Goal: Task Accomplishment & Management: Complete application form

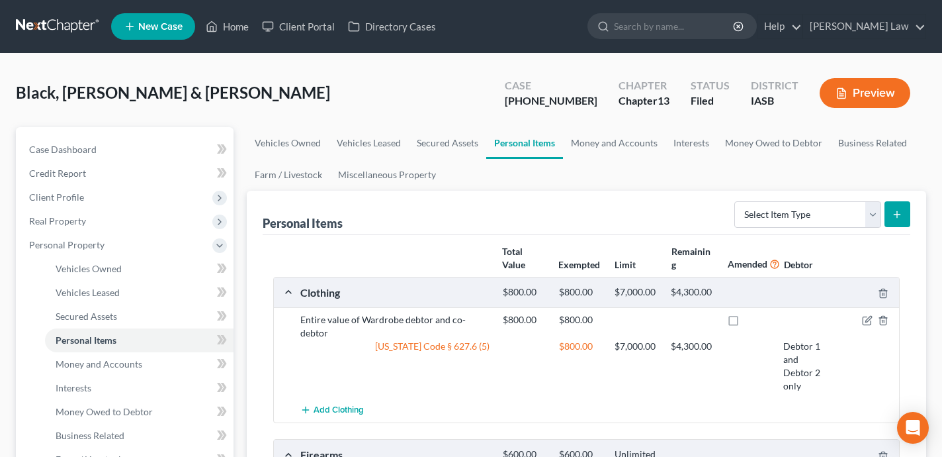
click at [159, 22] on span "New Case" at bounding box center [160, 27] width 44 height 10
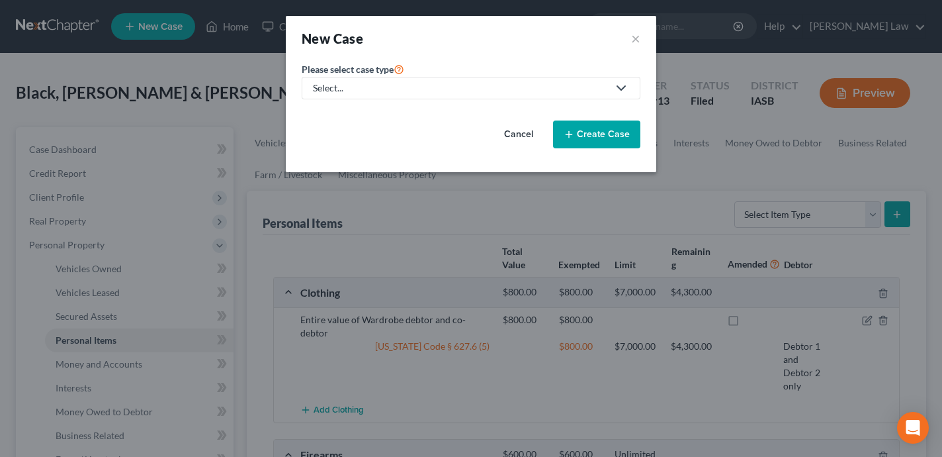
click at [456, 86] on div "Select..." at bounding box center [460, 87] width 295 height 13
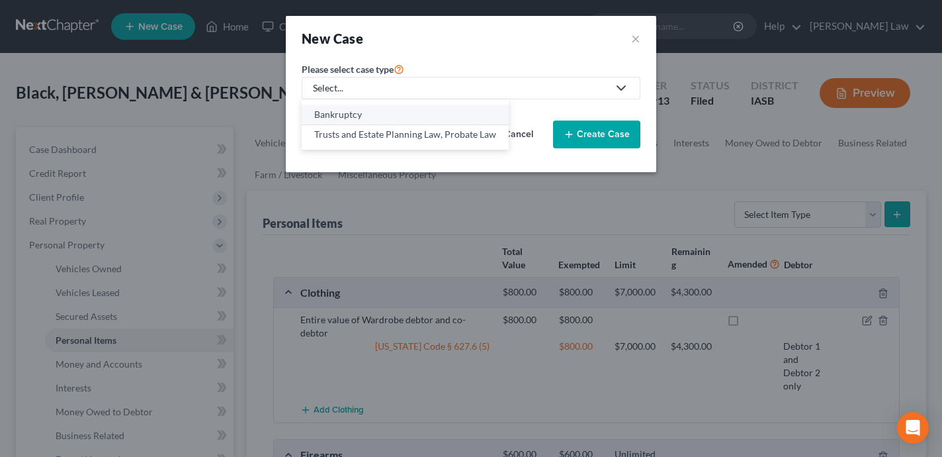
click at [421, 110] on div "Bankruptcy" at bounding box center [405, 114] width 182 height 13
select select "30"
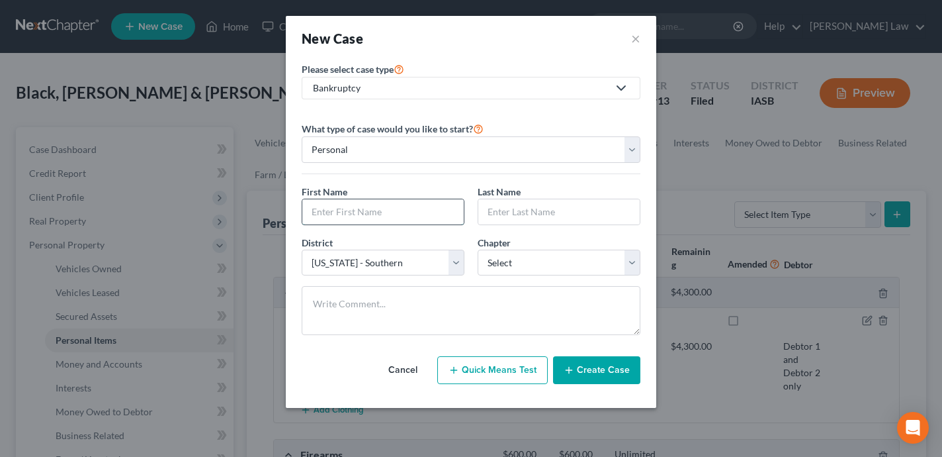
click at [388, 214] on input "text" at bounding box center [382, 211] width 161 height 25
type input "[PERSON_NAME]"
click at [497, 212] on input "text" at bounding box center [558, 211] width 161 height 25
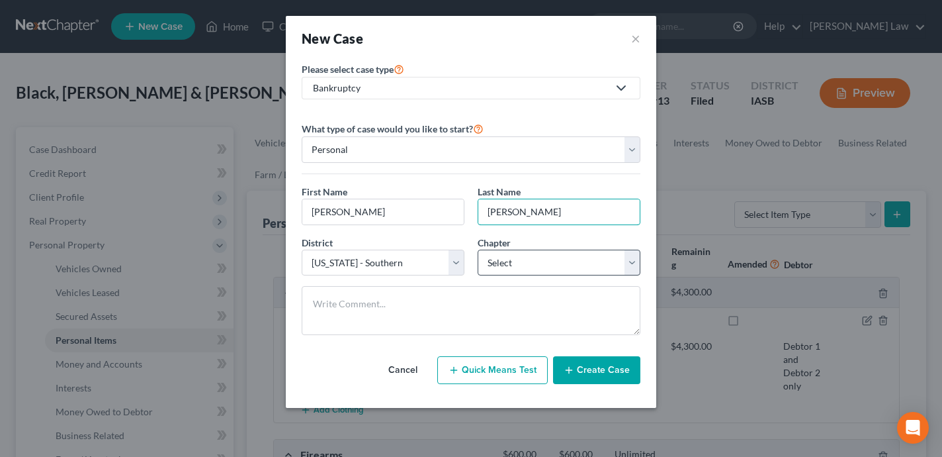
type input "[PERSON_NAME]"
click at [523, 257] on select "Select 7 11 12 13" at bounding box center [559, 262] width 163 height 26
select select "3"
click at [478, 249] on select "Select 7 11 12 13" at bounding box center [559, 262] width 163 height 26
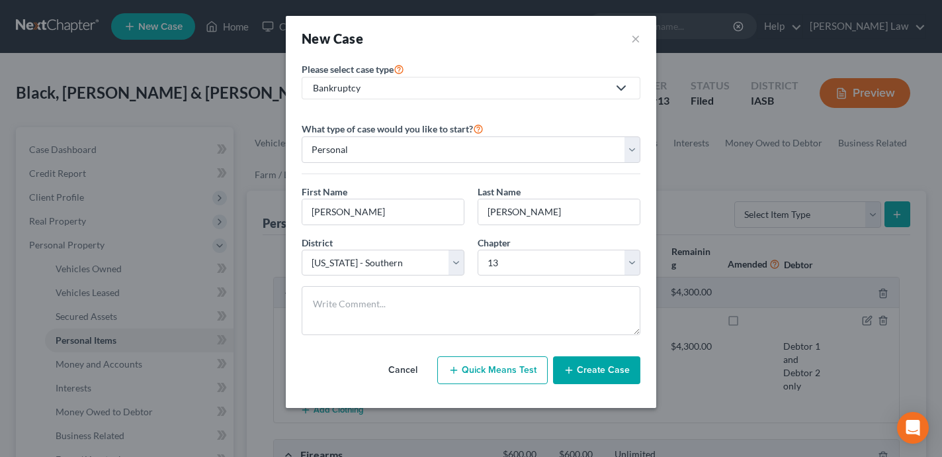
click at [614, 368] on button "Create Case" at bounding box center [596, 370] width 87 height 28
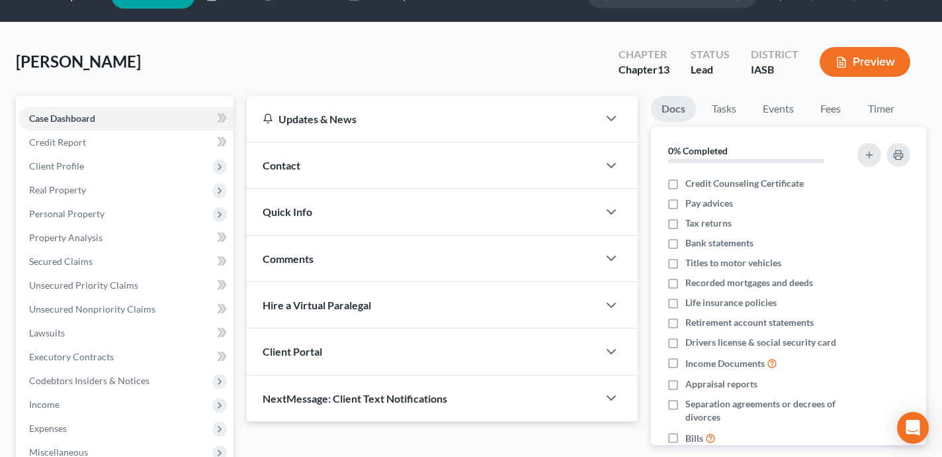
scroll to position [33, 0]
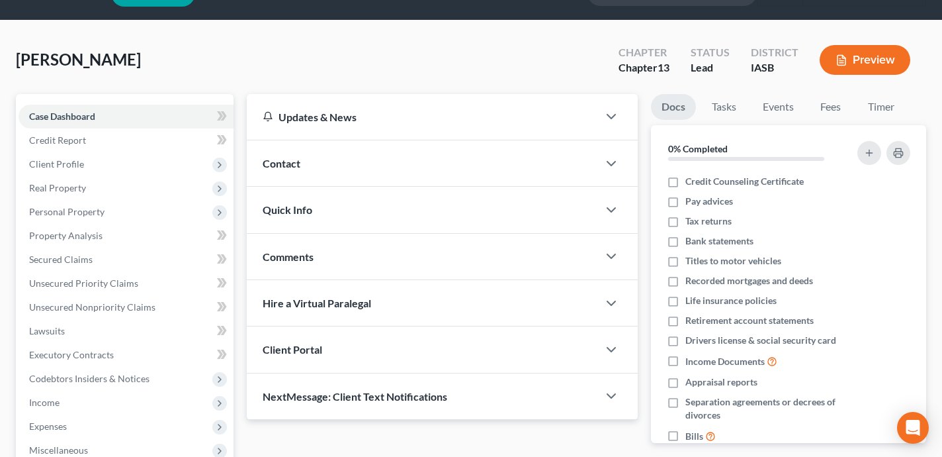
click at [428, 164] on div "Contact" at bounding box center [422, 163] width 351 height 46
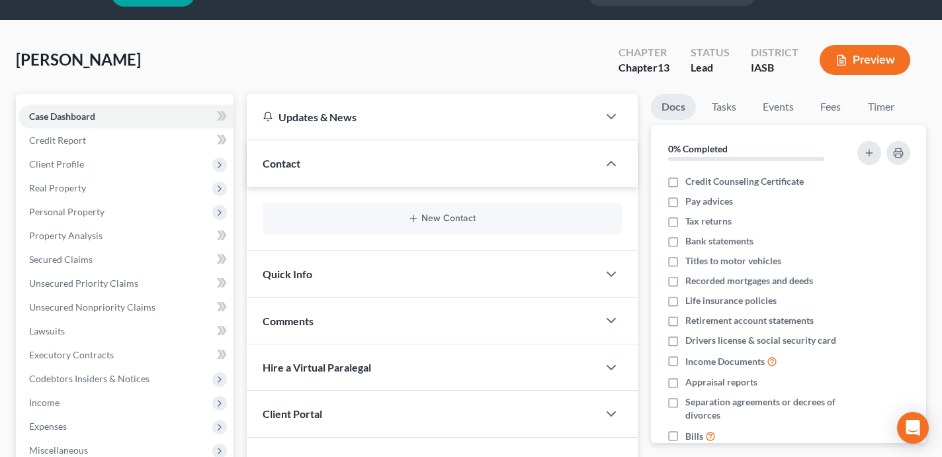
click at [447, 208] on div "New Contact" at bounding box center [442, 219] width 359 height 32
click at [447, 215] on button "New Contact" at bounding box center [442, 218] width 338 height 11
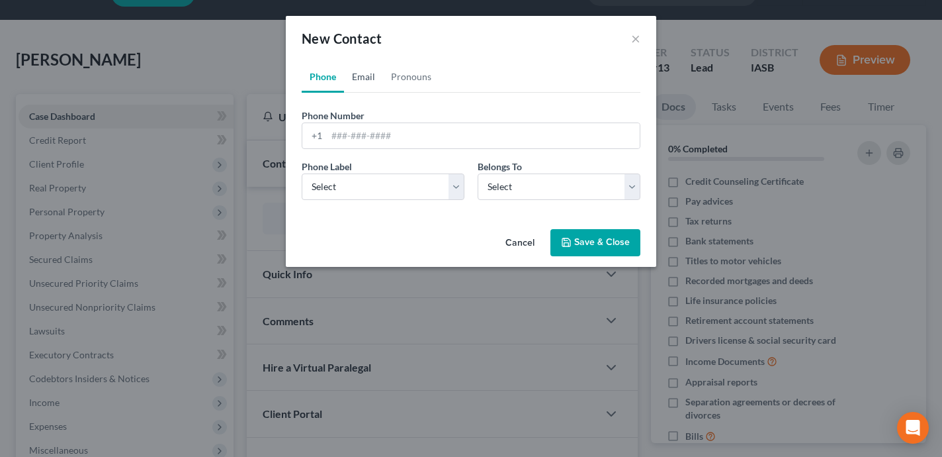
click at [365, 83] on link "Email" at bounding box center [363, 77] width 39 height 32
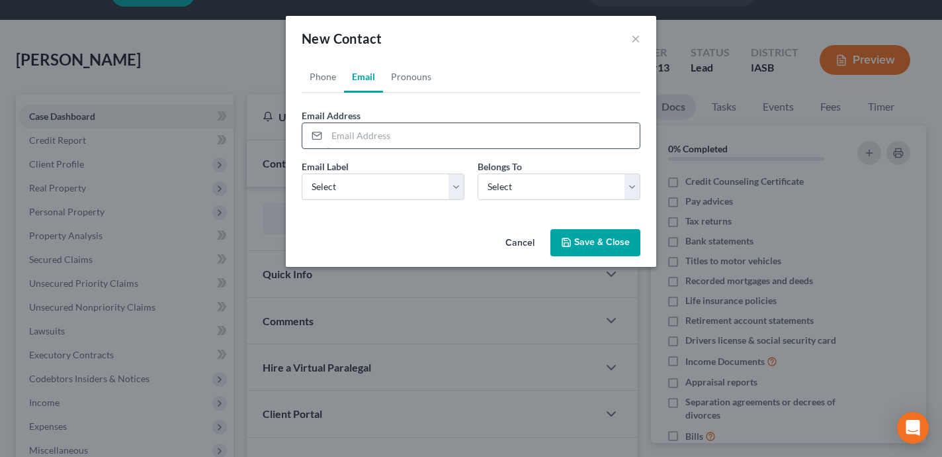
click at [371, 136] on input "email" at bounding box center [483, 135] width 313 height 25
type input "d"
type input "[EMAIL_ADDRESS][DOMAIN_NAME]"
click at [574, 187] on select "Select Client Other" at bounding box center [559, 186] width 163 height 26
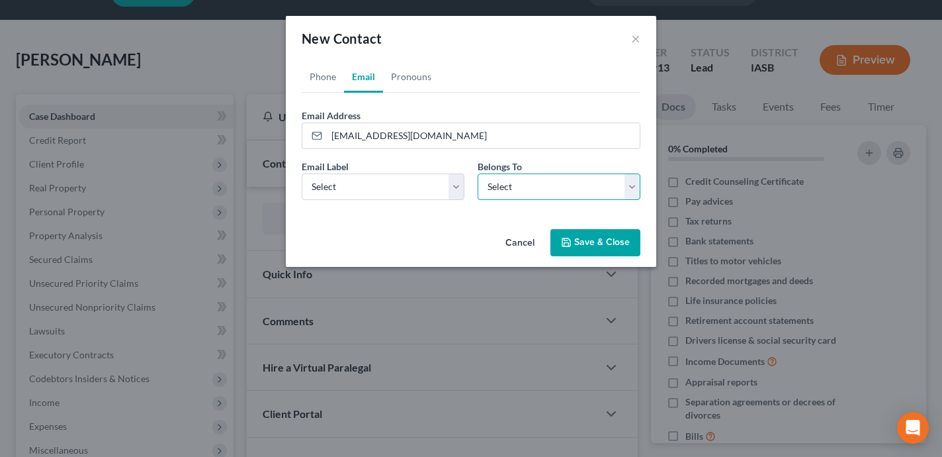
select select "0"
click at [478, 173] on select "Select Client Other" at bounding box center [559, 186] width 163 height 26
select select "0"
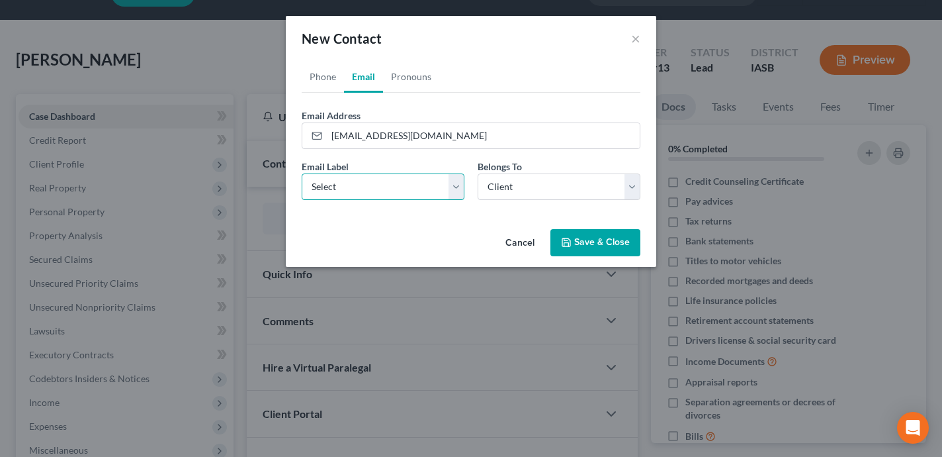
click at [379, 185] on select "Select Home Work Other" at bounding box center [383, 186] width 163 height 26
select select "0"
click at [302, 173] on select "Select Home Work Other" at bounding box center [383, 186] width 163 height 26
click at [322, 82] on link "Phone" at bounding box center [323, 77] width 42 height 32
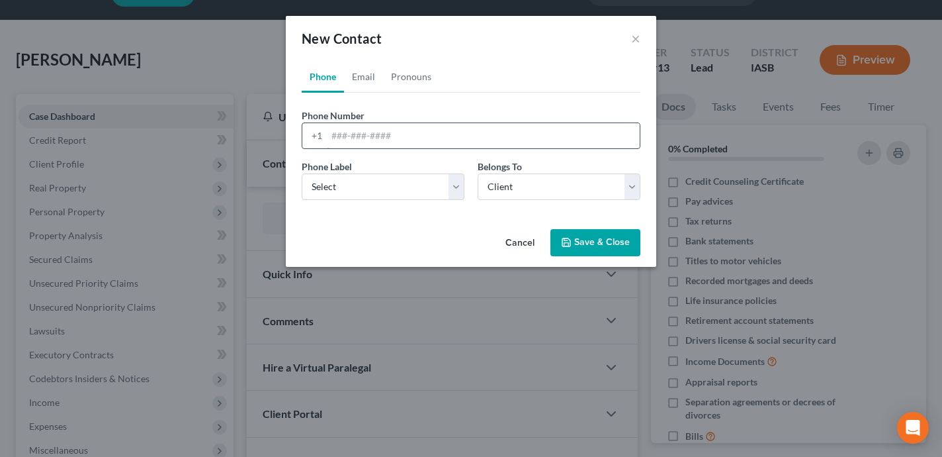
click at [351, 139] on input "tel" at bounding box center [483, 135] width 313 height 25
click at [350, 178] on select "Select Mobile Home Work Other" at bounding box center [383, 186] width 163 height 26
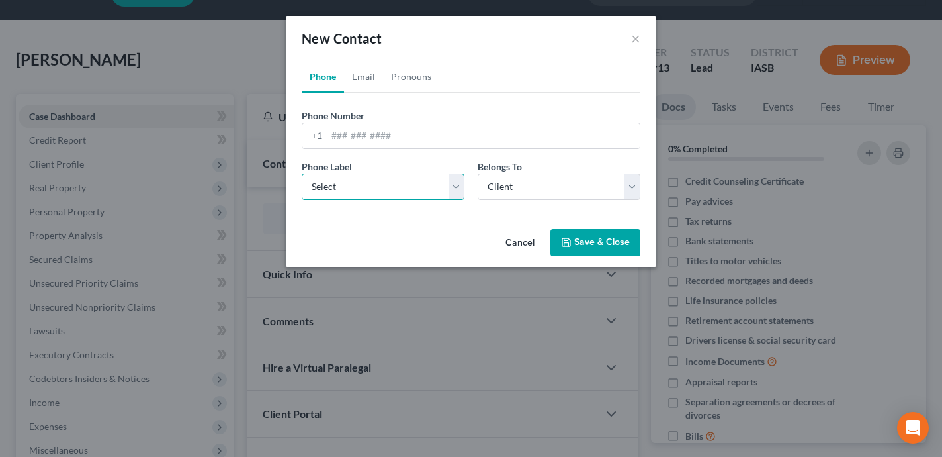
select select "0"
click at [302, 173] on select "Select Mobile Home Work Other" at bounding box center [383, 186] width 163 height 26
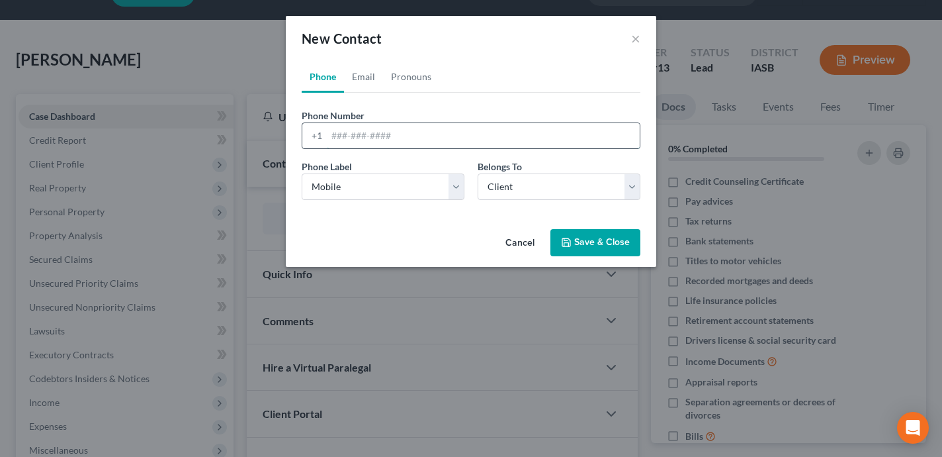
click at [343, 142] on input "tel" at bounding box center [483, 135] width 313 height 25
click at [324, 132] on div "+1" at bounding box center [314, 135] width 24 height 25
click at [371, 136] on input "tel" at bounding box center [483, 135] width 313 height 25
paste input "[PHONE_NUMBER]"
type input "[PHONE_NUMBER]"
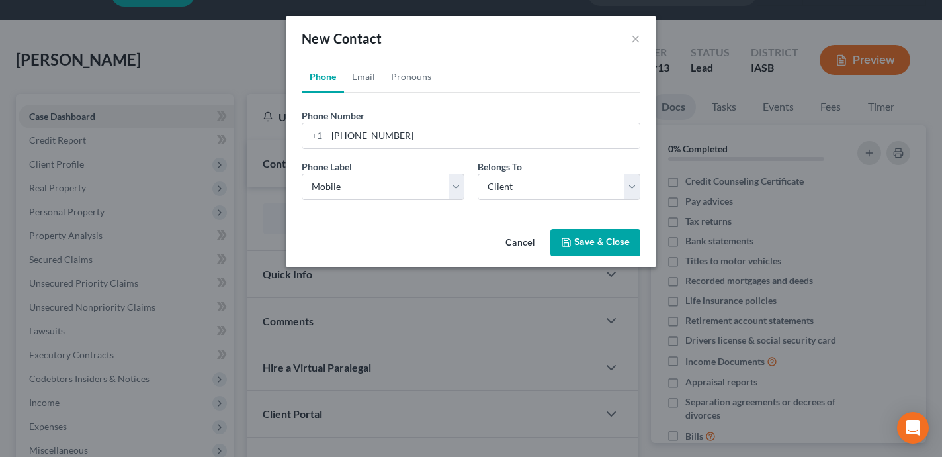
click at [577, 240] on button "Save & Close" at bounding box center [596, 243] width 90 height 28
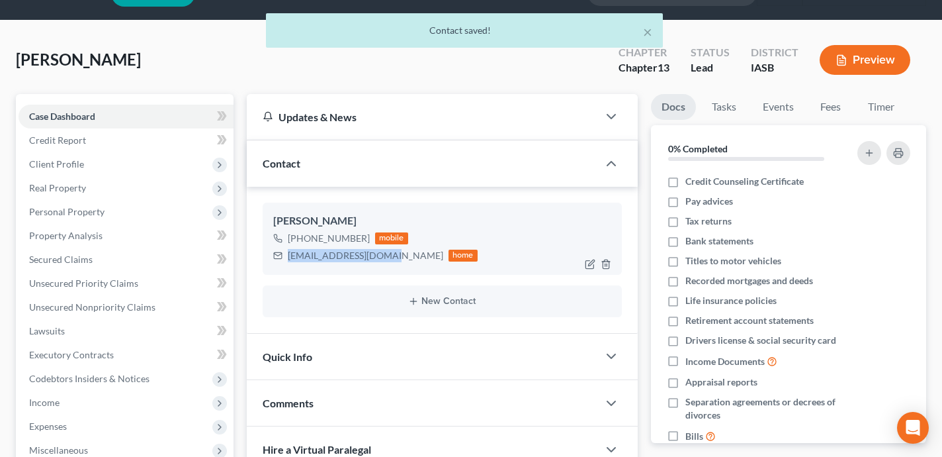
drag, startPoint x: 390, startPoint y: 255, endPoint x: 287, endPoint y: 257, distance: 103.2
click at [287, 257] on div "[EMAIL_ADDRESS][DOMAIN_NAME] home" at bounding box center [375, 255] width 204 height 17
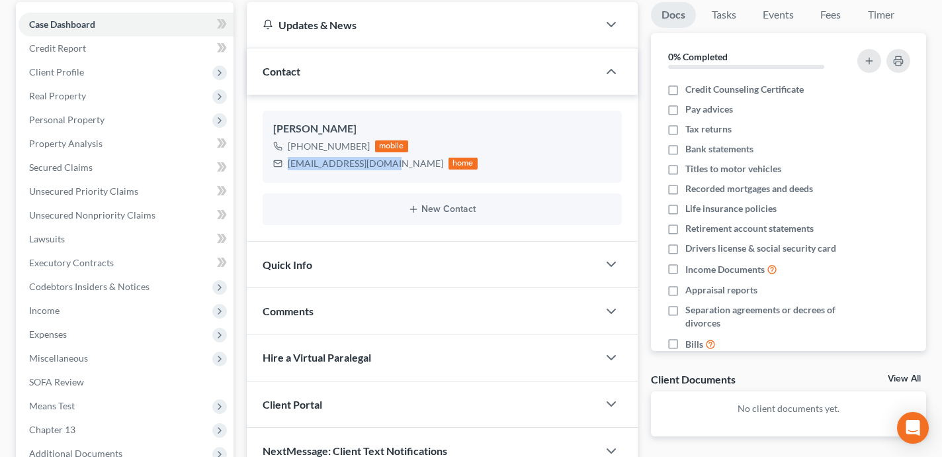
scroll to position [269, 0]
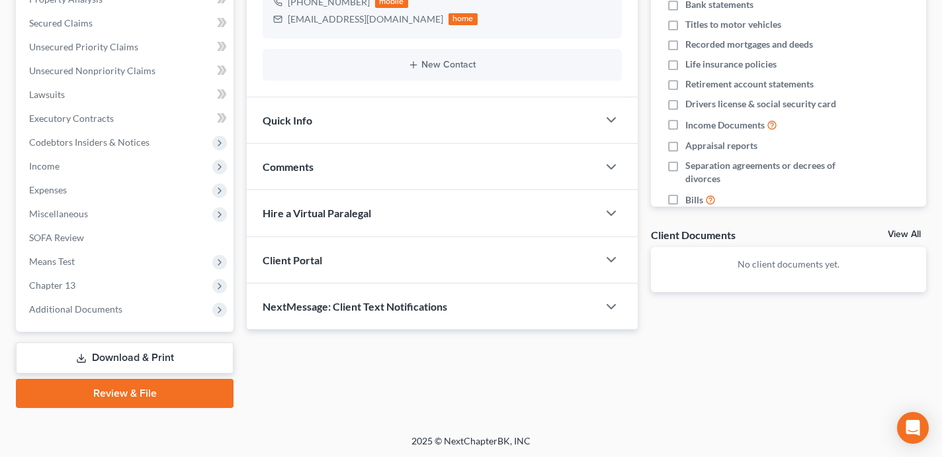
click at [439, 257] on div "Client Portal" at bounding box center [422, 260] width 351 height 46
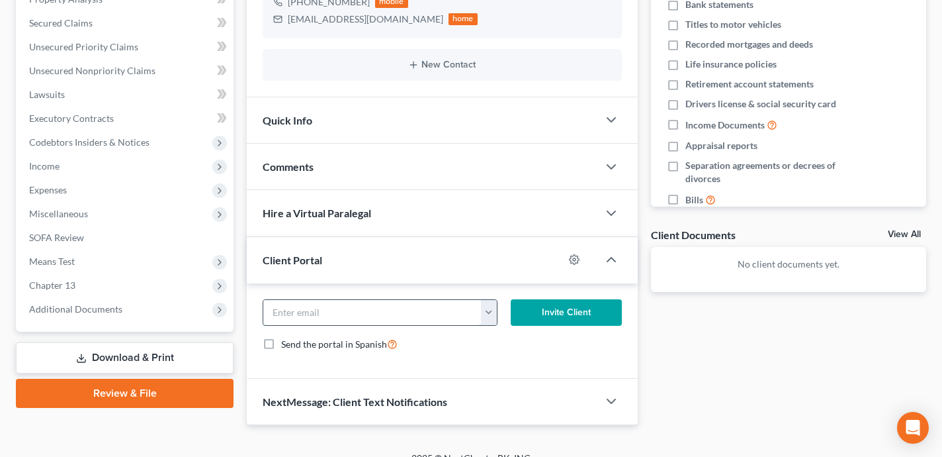
click at [422, 322] on input "email" at bounding box center [372, 312] width 218 height 25
paste input "[PHONE_NUMBER]"
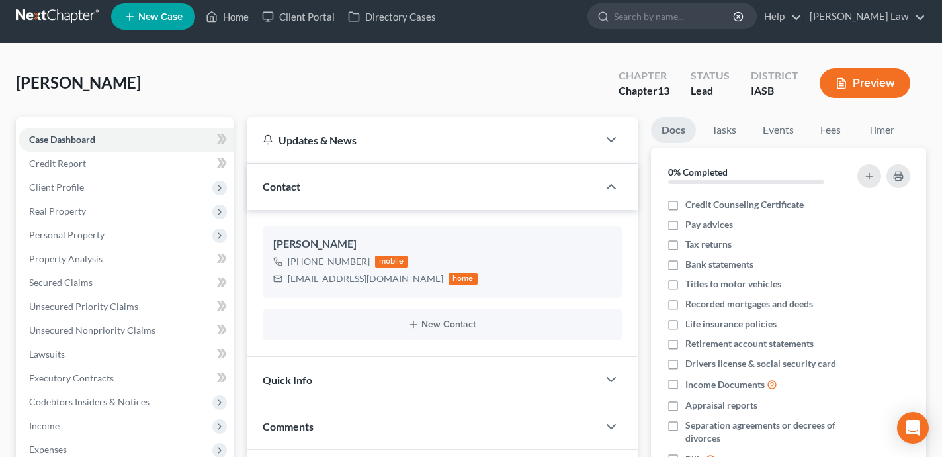
scroll to position [0, 0]
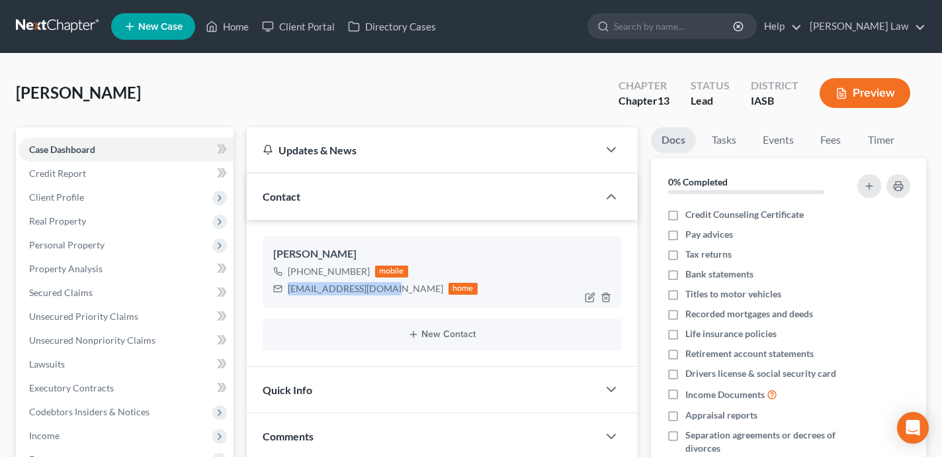
drag, startPoint x: 388, startPoint y: 288, endPoint x: 288, endPoint y: 289, distance: 100.6
click at [288, 289] on div "[EMAIL_ADDRESS][DOMAIN_NAME] home" at bounding box center [375, 288] width 204 height 17
copy div "[EMAIL_ADDRESS][DOMAIN_NAME]"
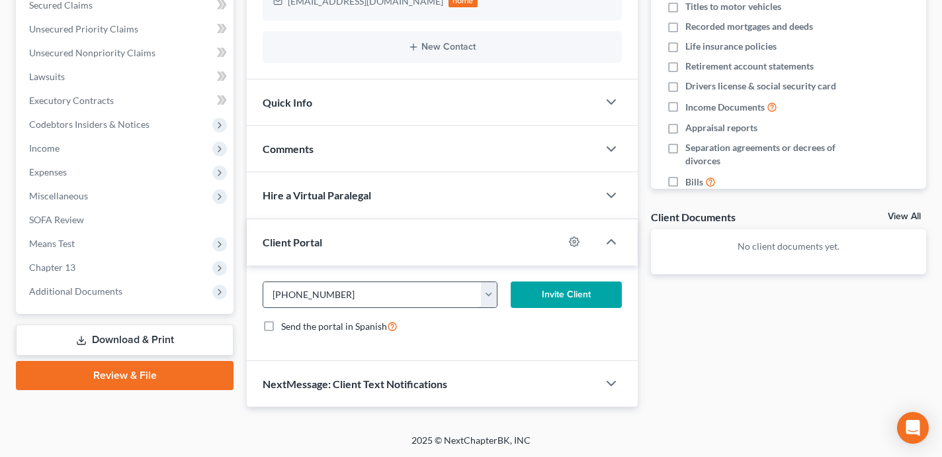
click at [388, 298] on input "[PHONE_NUMBER]" at bounding box center [372, 294] width 218 height 25
paste input "[EMAIL_ADDRESS][DOMAIN_NAME]"
type input "[EMAIL_ADDRESS][DOMAIN_NAME]"
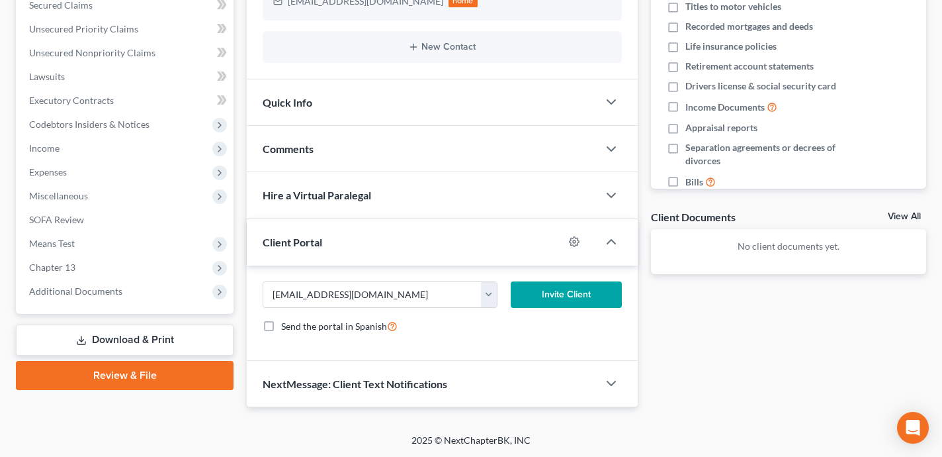
click at [547, 291] on button "Invite Client" at bounding box center [566, 294] width 111 height 26
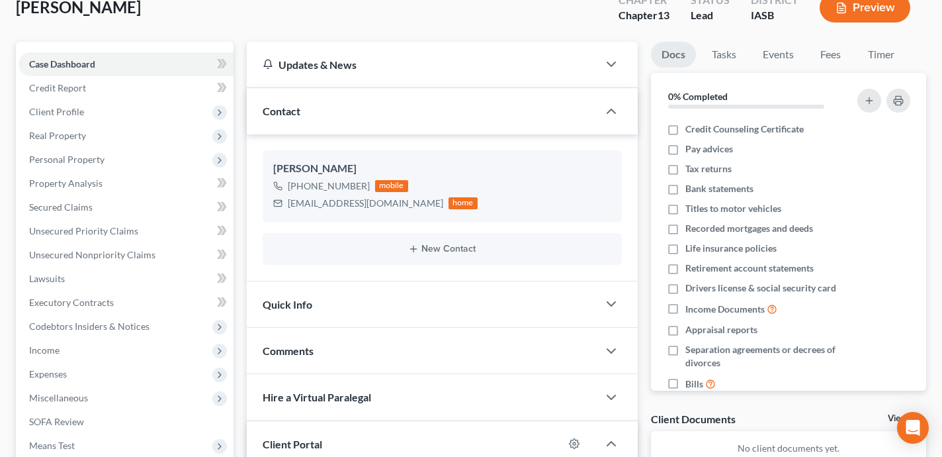
scroll to position [275, 0]
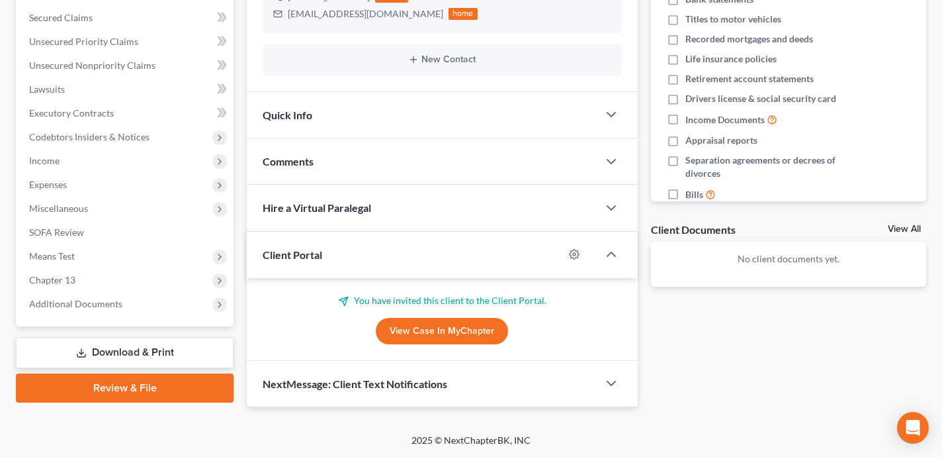
click at [512, 378] on div "NextMessage: Client Text Notifications" at bounding box center [422, 384] width 351 height 46
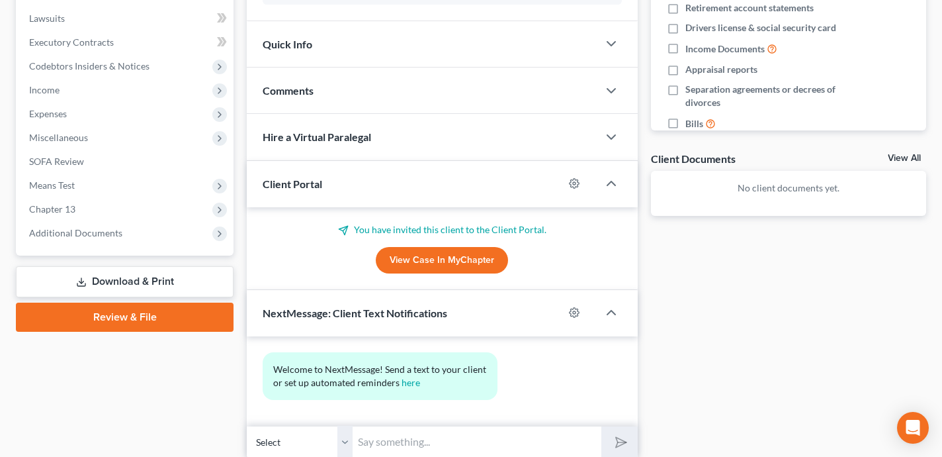
scroll to position [396, 0]
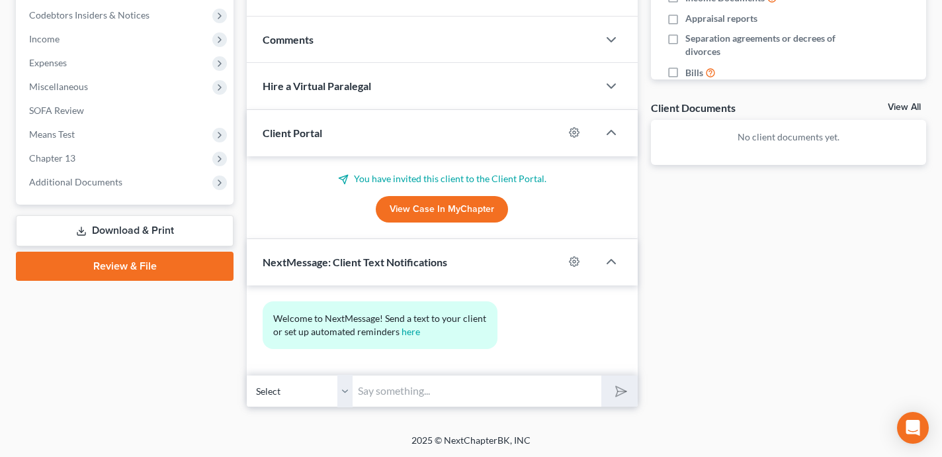
click at [426, 387] on input "text" at bounding box center [477, 391] width 249 height 32
type input "[PERSON_NAME][EMAIL_ADDRESS][DOMAIN_NAME]"
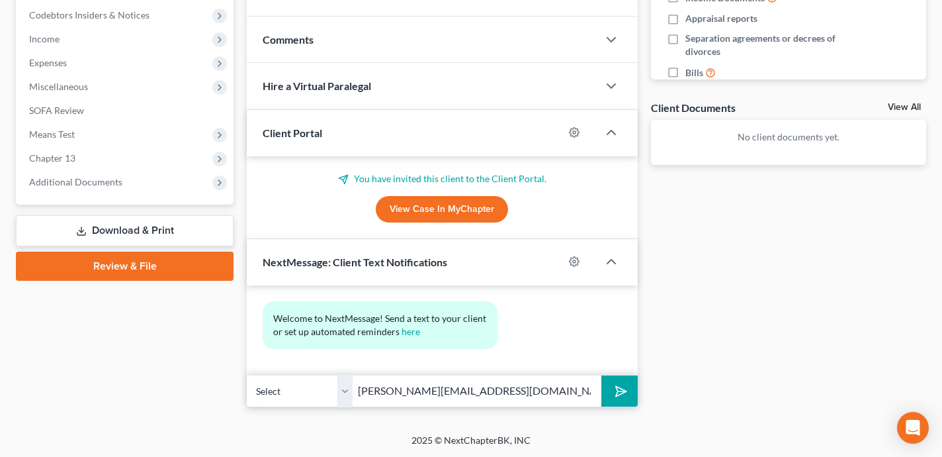
click at [631, 393] on button "submit" at bounding box center [620, 390] width 36 height 31
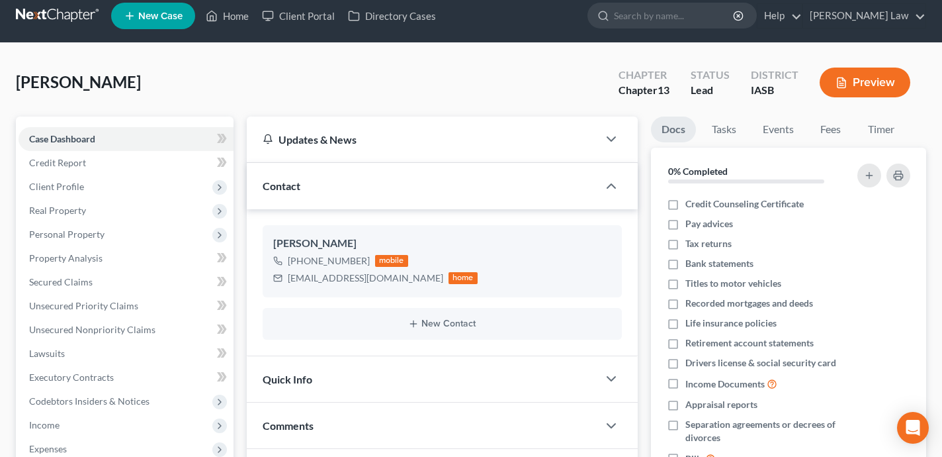
scroll to position [0, 0]
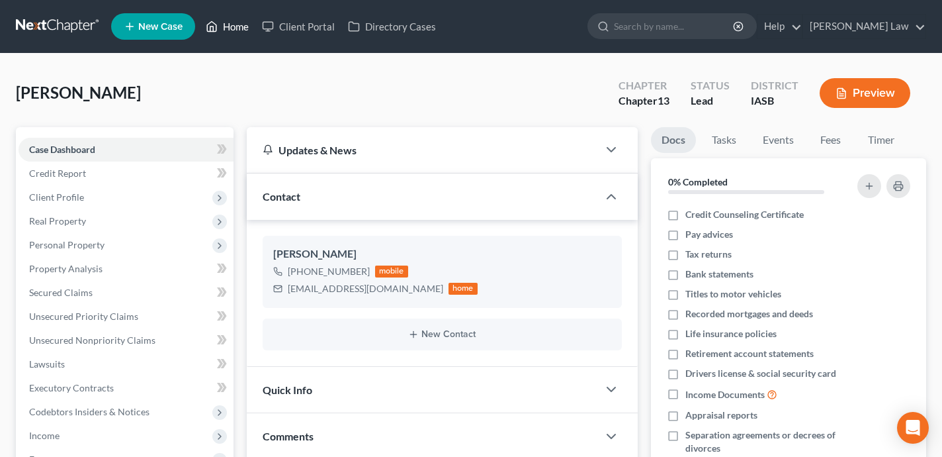
click at [228, 27] on link "Home" at bounding box center [227, 27] width 56 height 24
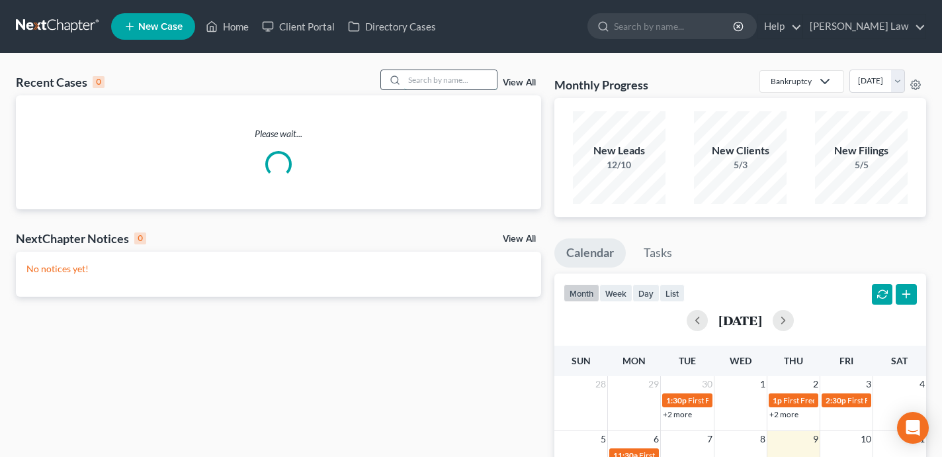
click at [442, 78] on input "search" at bounding box center [450, 79] width 93 height 19
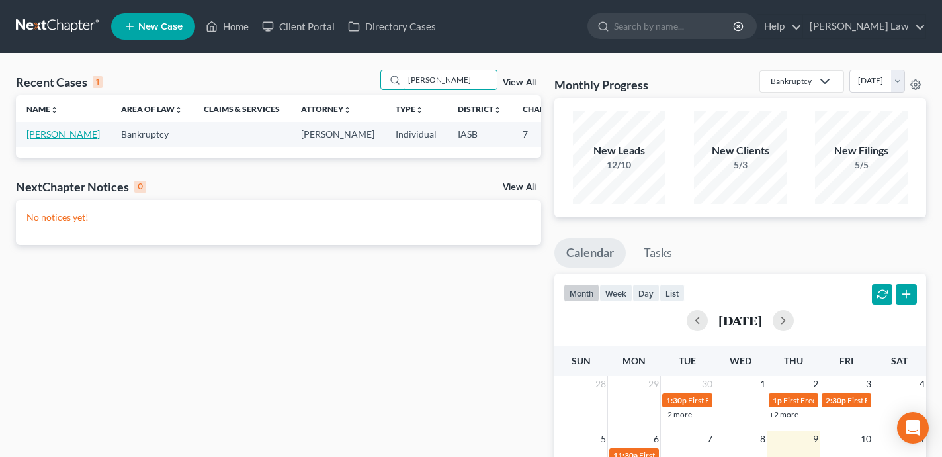
type input "[PERSON_NAME]"
click at [44, 132] on link "[PERSON_NAME]" at bounding box center [62, 133] width 73 height 11
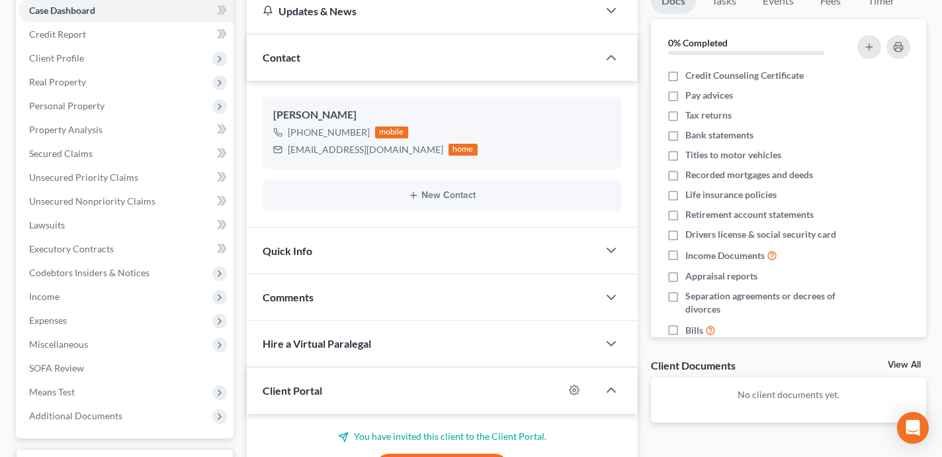
scroll to position [103, 0]
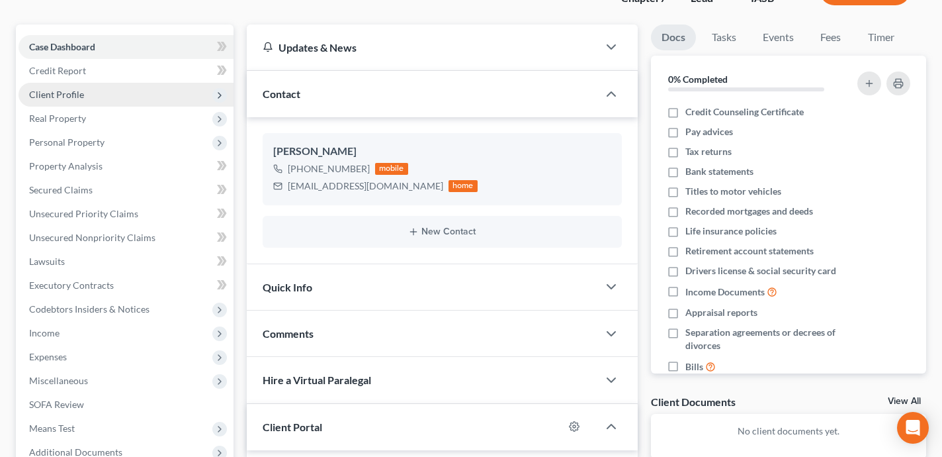
click at [105, 89] on span "Client Profile" at bounding box center [126, 95] width 215 height 24
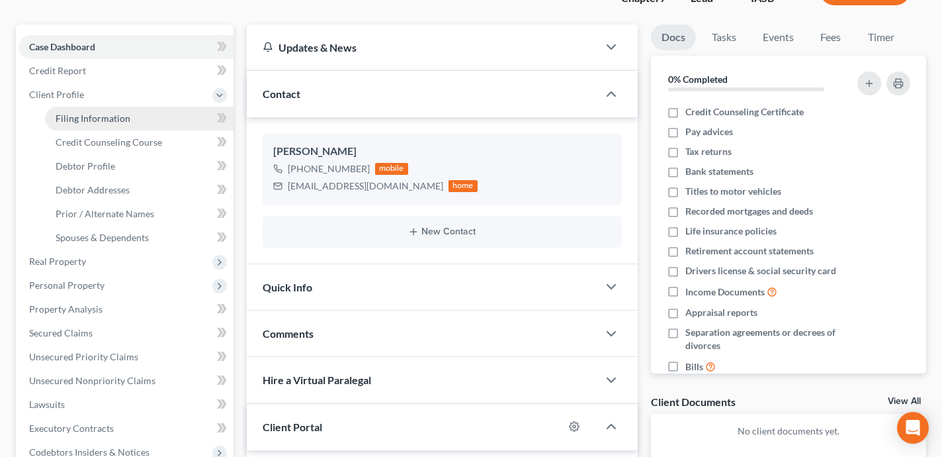
click at [124, 124] on link "Filing Information" at bounding box center [139, 119] width 189 height 24
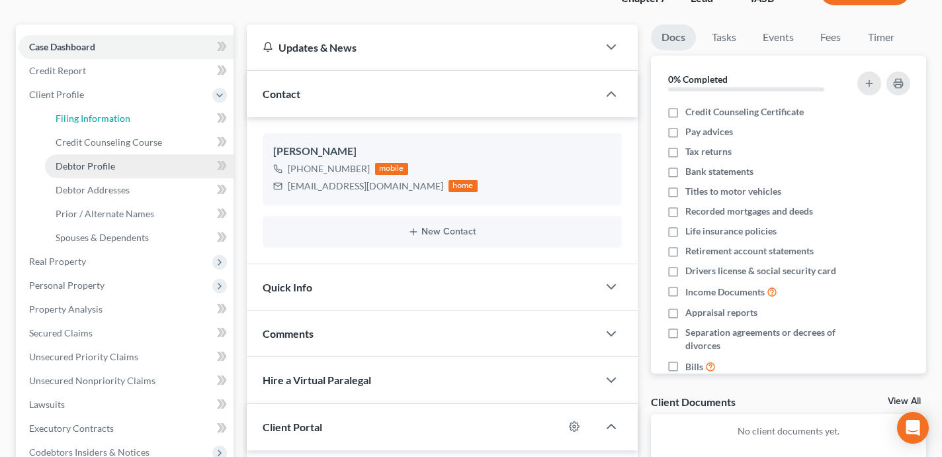
select select "1"
select select "0"
select select "30"
select select "16"
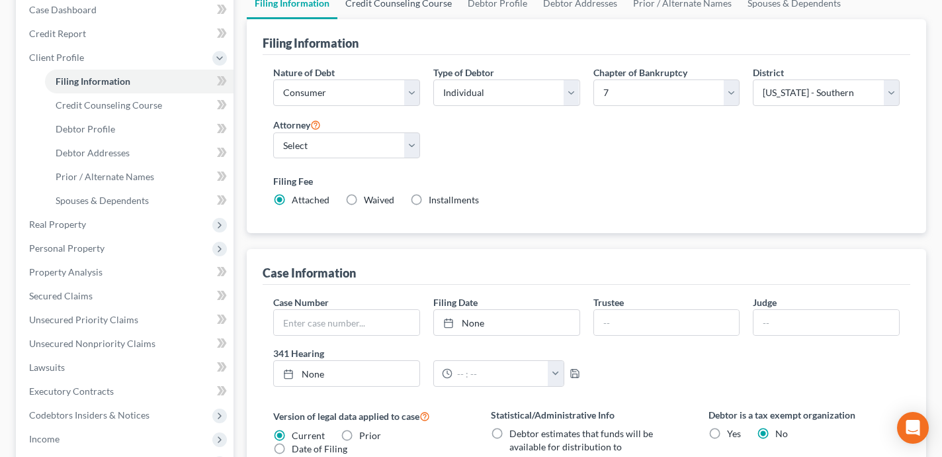
click at [382, 6] on link "Credit Counseling Course" at bounding box center [399, 3] width 122 height 32
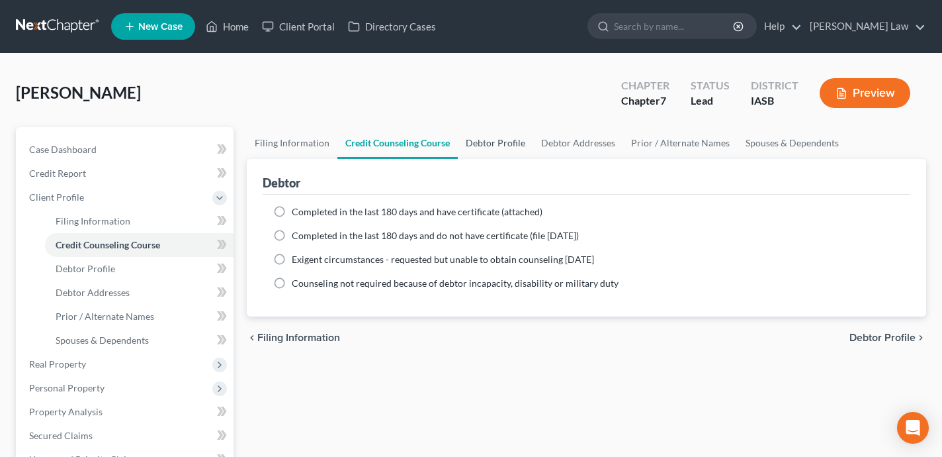
click at [505, 140] on link "Debtor Profile" at bounding box center [495, 143] width 75 height 32
select select "0"
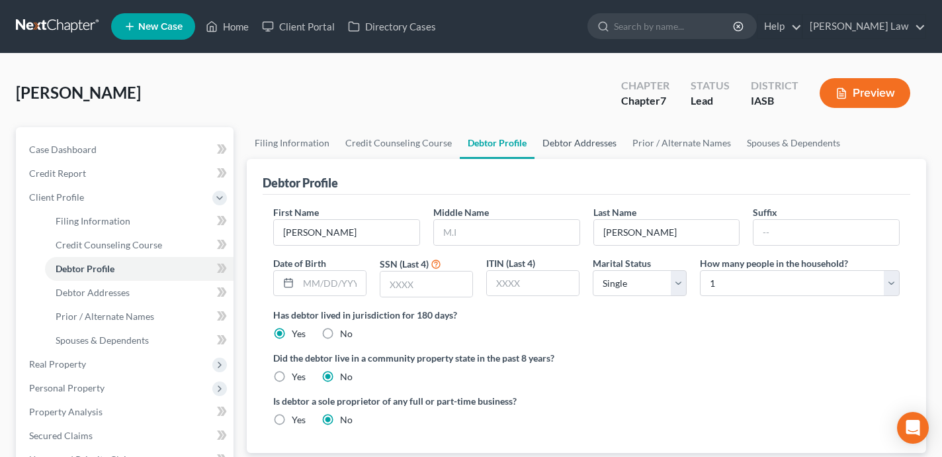
click at [578, 145] on link "Debtor Addresses" at bounding box center [580, 143] width 90 height 32
select select "0"
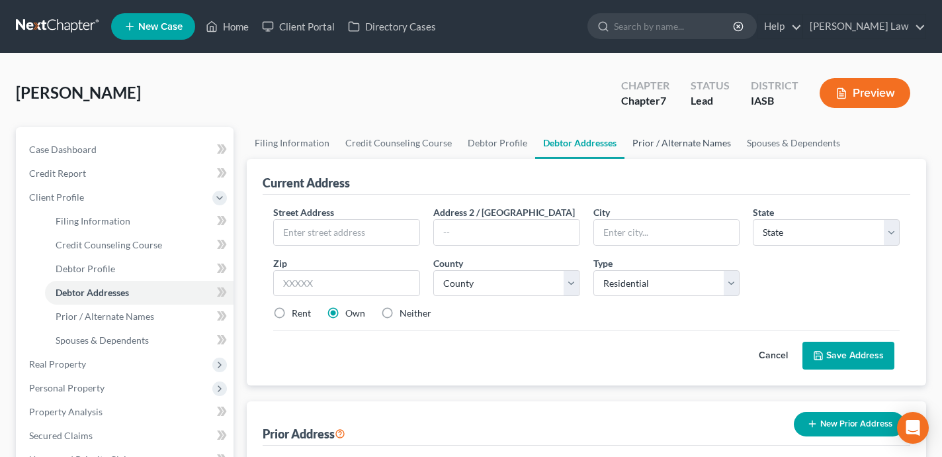
click at [658, 139] on link "Prior / Alternate Names" at bounding box center [682, 143] width 114 height 32
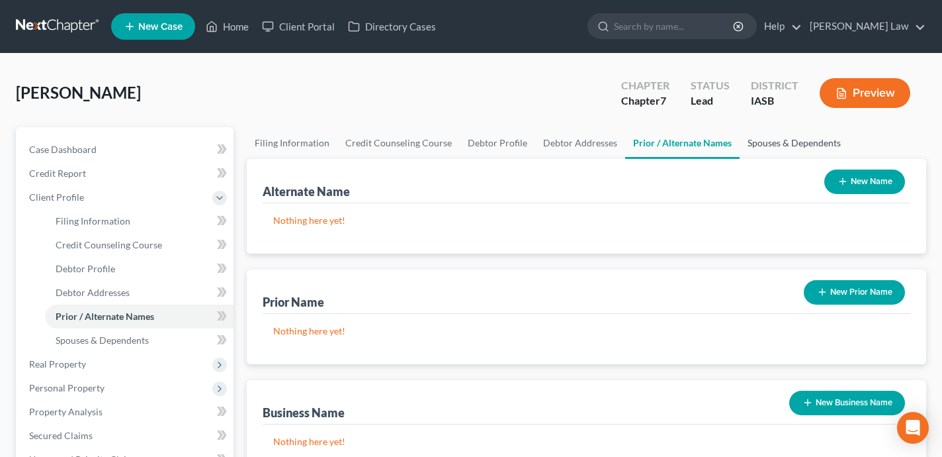
click at [805, 143] on link "Spouses & Dependents" at bounding box center [794, 143] width 109 height 32
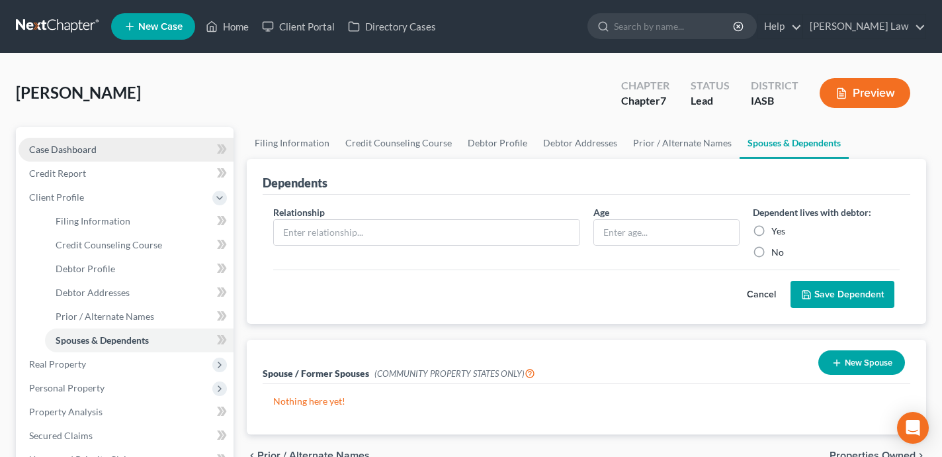
click at [121, 140] on link "Case Dashboard" at bounding box center [126, 150] width 215 height 24
select select "0"
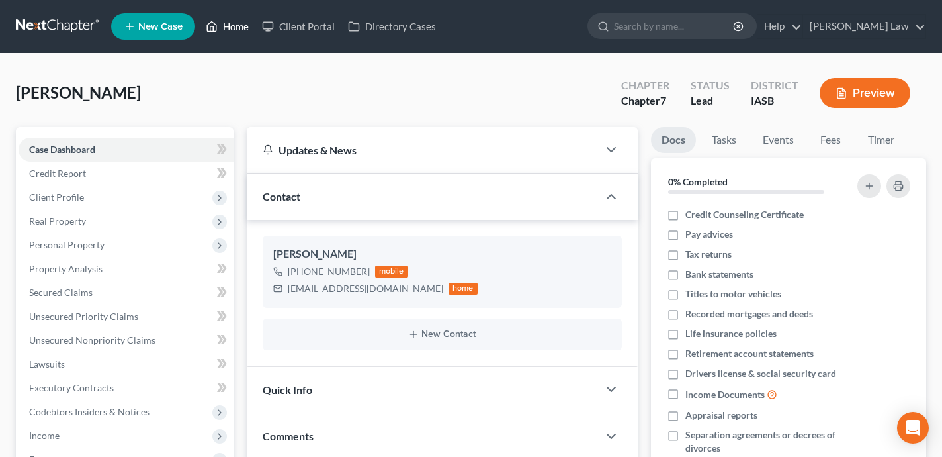
click at [236, 28] on link "Home" at bounding box center [227, 27] width 56 height 24
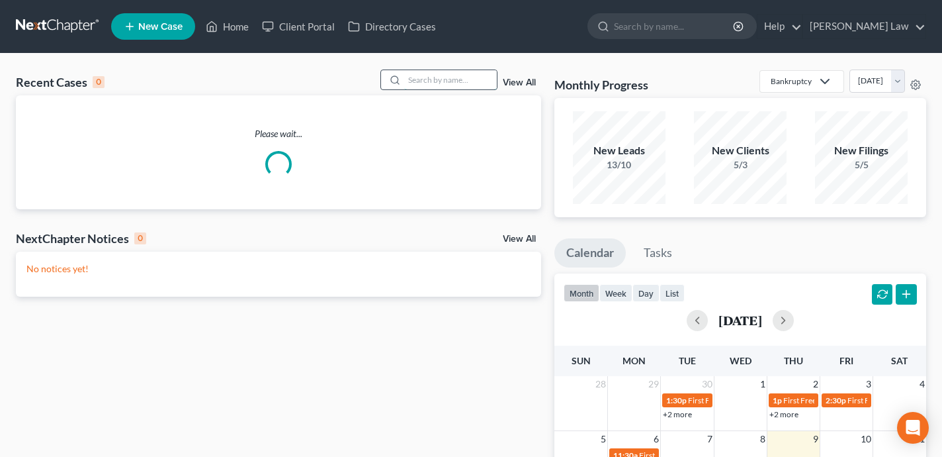
click at [464, 78] on input "search" at bounding box center [450, 79] width 93 height 19
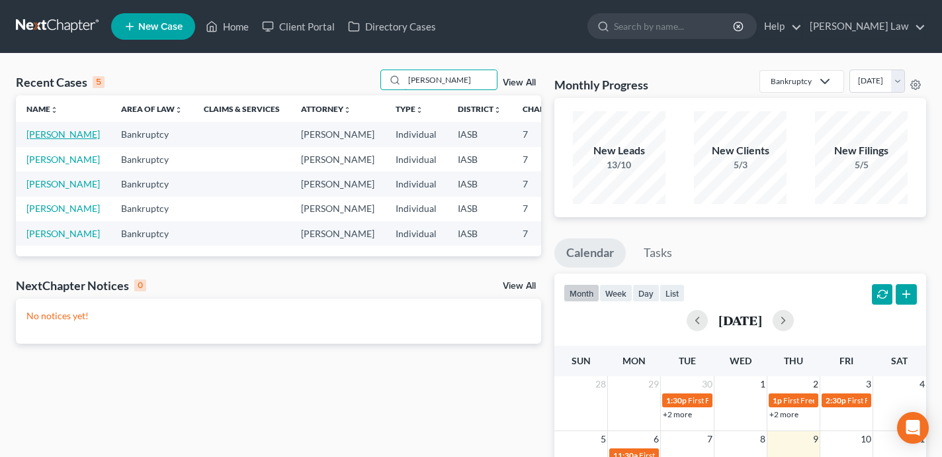
type input "[PERSON_NAME]"
click at [34, 140] on link "[PERSON_NAME]" at bounding box center [62, 133] width 73 height 11
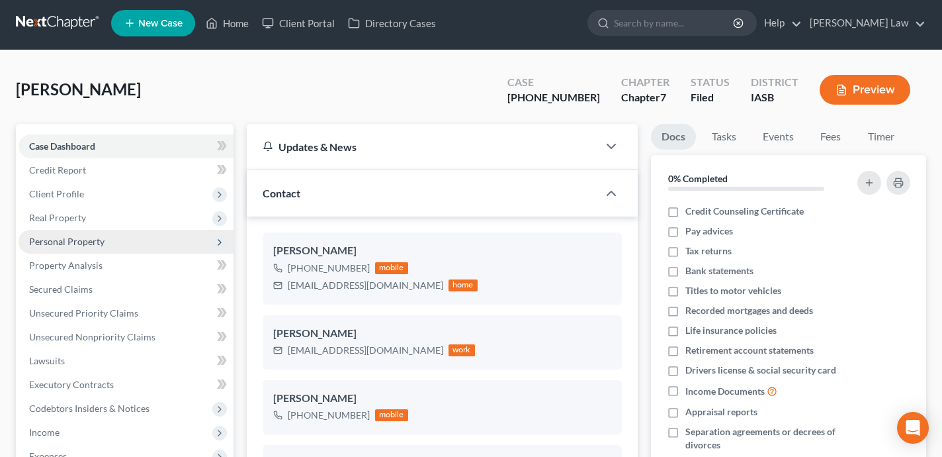
scroll to position [17, 0]
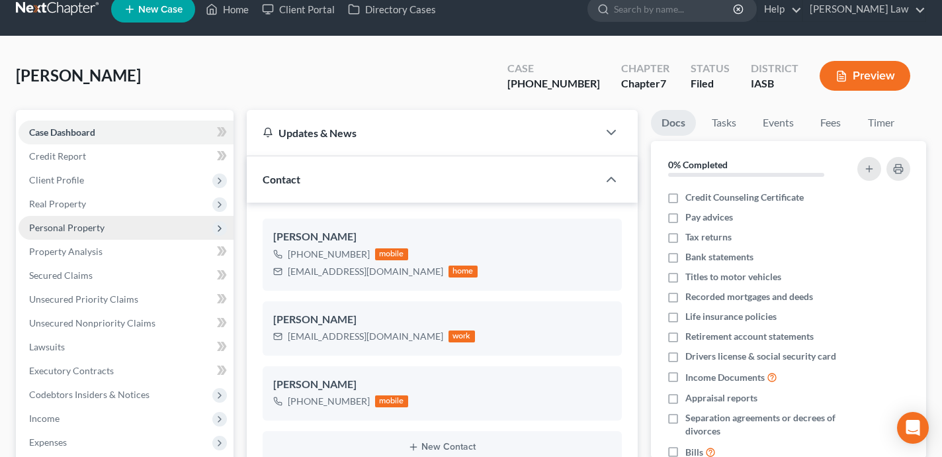
click at [163, 227] on span "Personal Property" at bounding box center [126, 228] width 215 height 24
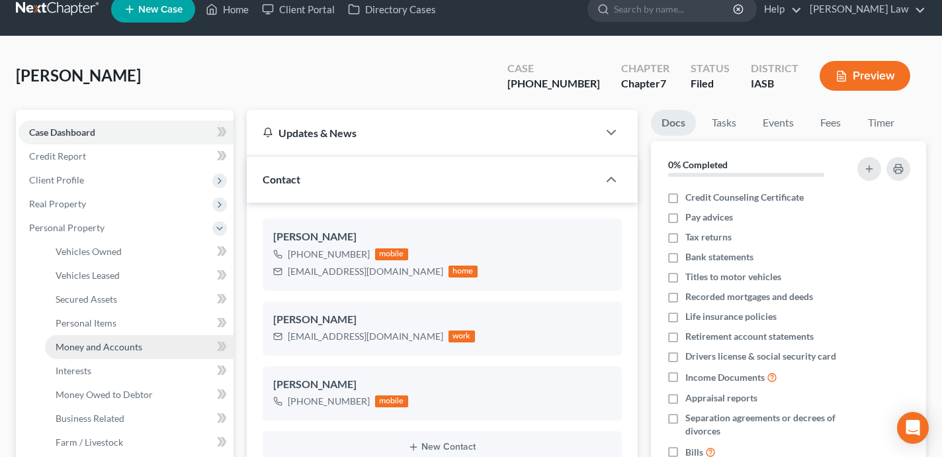
click at [172, 345] on link "Money and Accounts" at bounding box center [139, 347] width 189 height 24
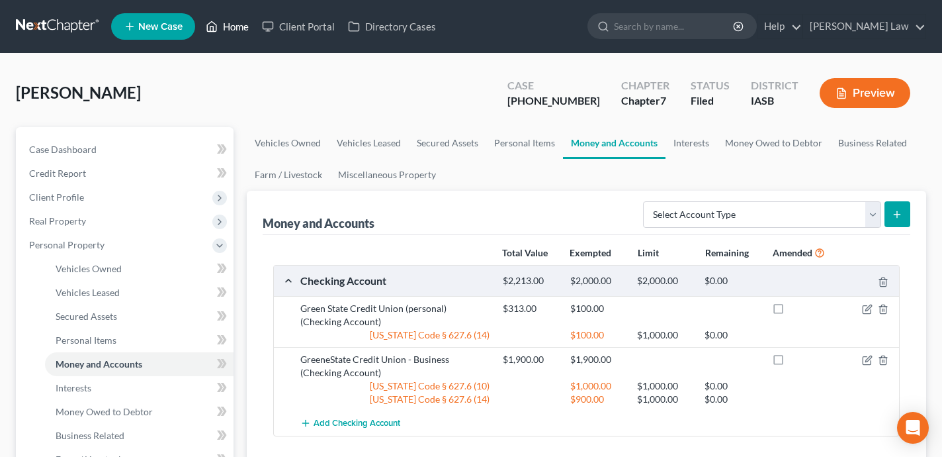
click at [243, 24] on link "Home" at bounding box center [227, 27] width 56 height 24
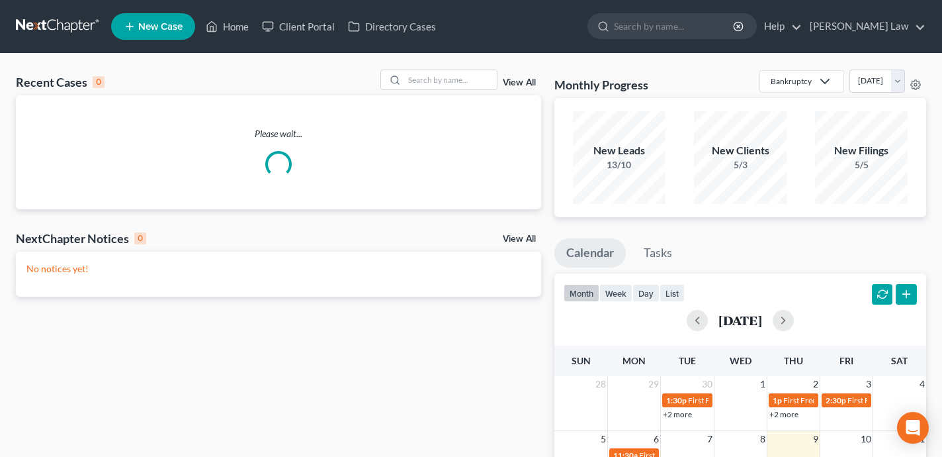
click at [441, 66] on div "Recent Cases 0 View All Please wait... NextChapter Notices 0 View All No notice…" at bounding box center [471, 397] width 942 height 687
click at [441, 79] on input "search" at bounding box center [450, 79] width 93 height 19
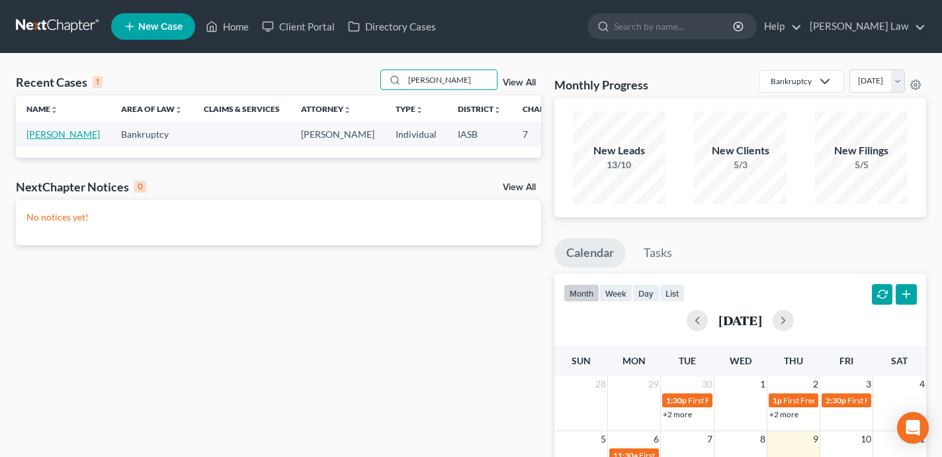
type input "[PERSON_NAME]"
click at [37, 140] on link "[PERSON_NAME]" at bounding box center [62, 133] width 73 height 11
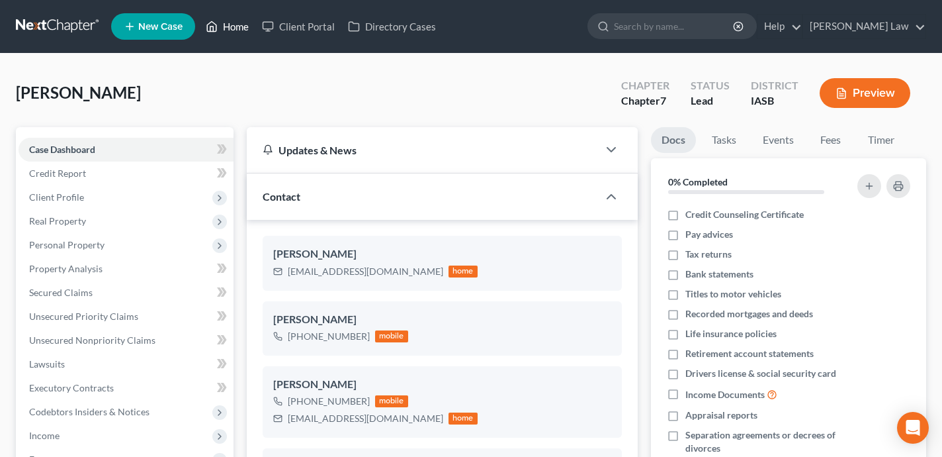
click at [232, 33] on link "Home" at bounding box center [227, 27] width 56 height 24
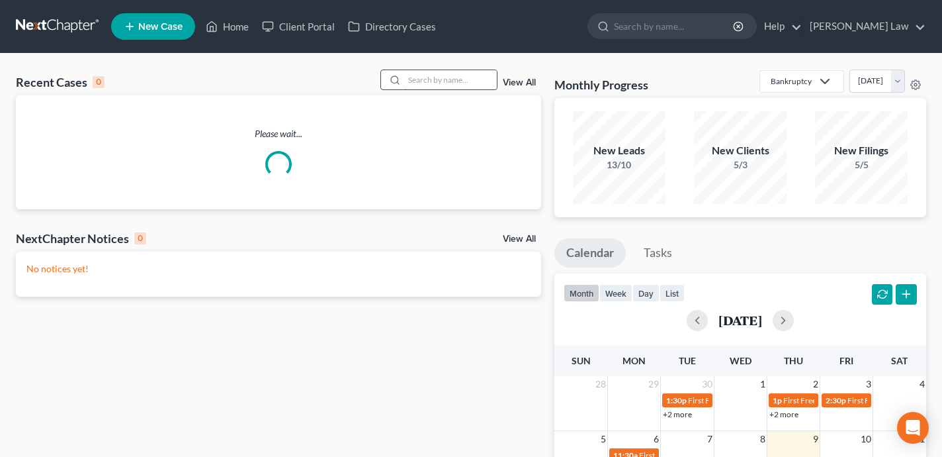
click at [425, 83] on input "search" at bounding box center [450, 79] width 93 height 19
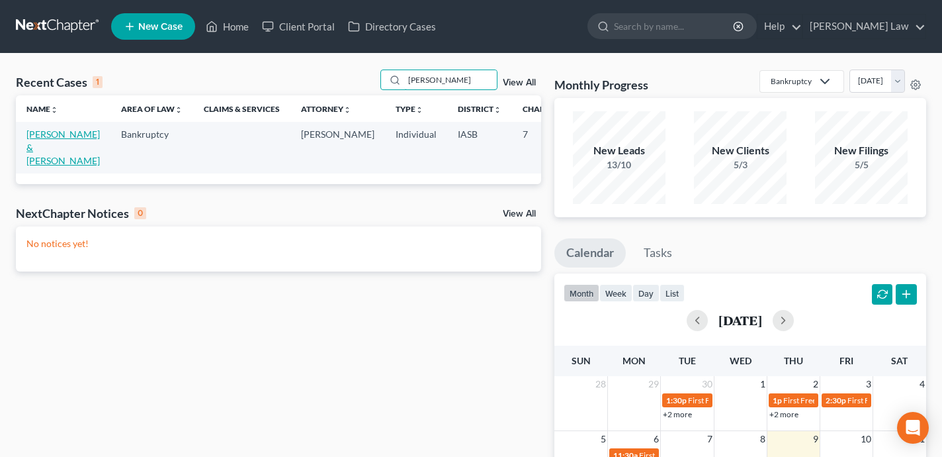
type input "[PERSON_NAME]"
click at [38, 161] on link "[PERSON_NAME] & [PERSON_NAME]" at bounding box center [62, 147] width 73 height 38
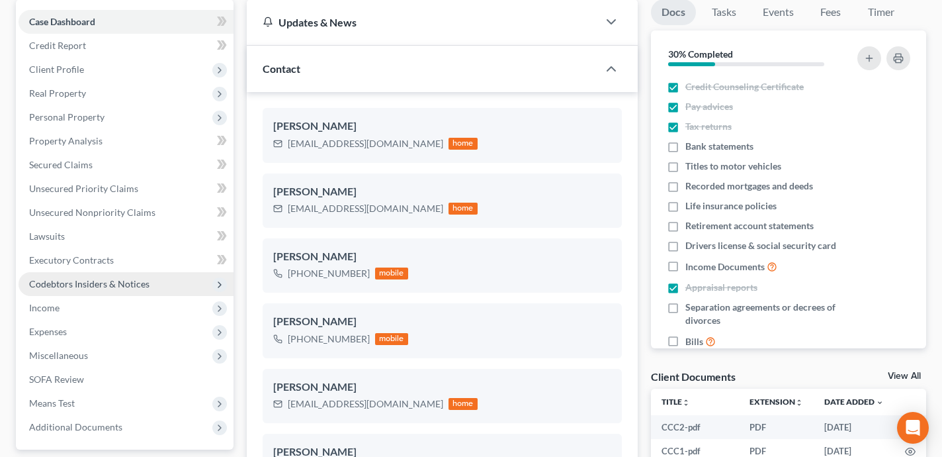
scroll to position [104, 0]
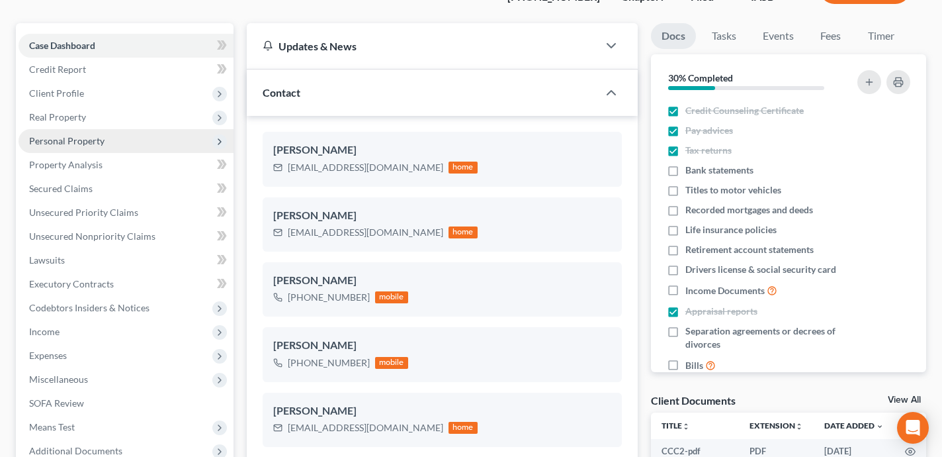
click at [128, 136] on span "Personal Property" at bounding box center [126, 141] width 215 height 24
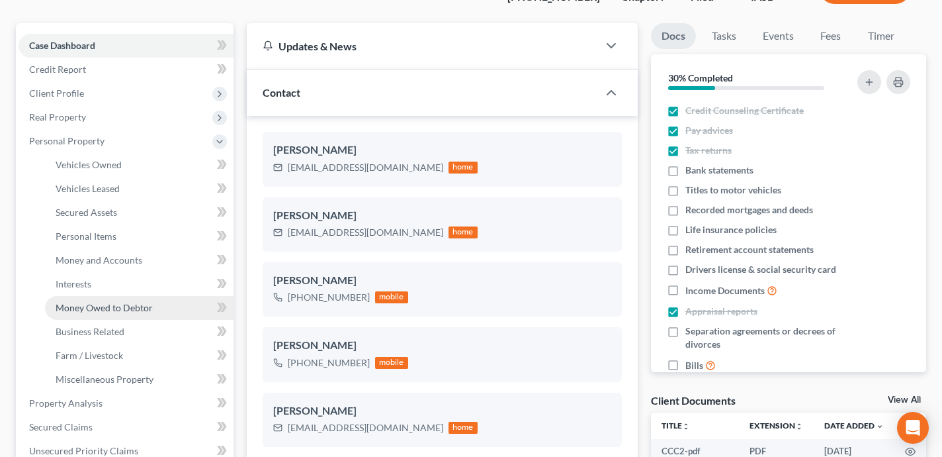
click at [159, 302] on link "Money Owed to Debtor" at bounding box center [139, 308] width 189 height 24
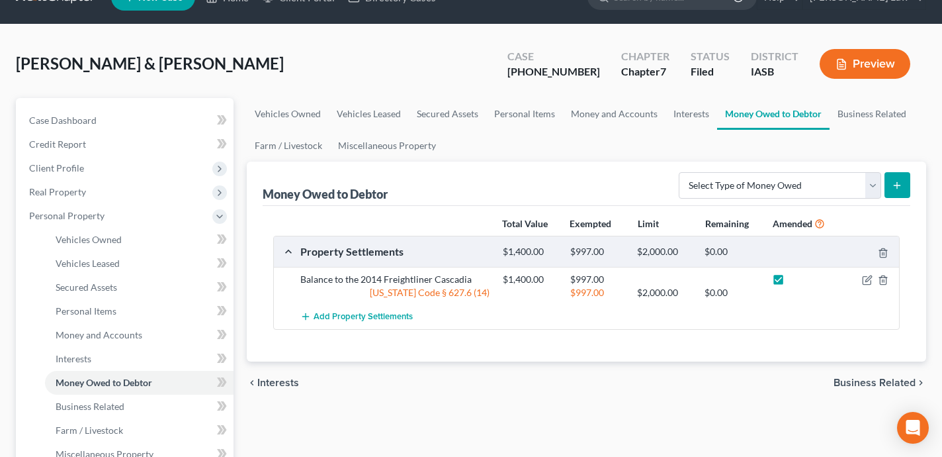
scroll to position [43, 0]
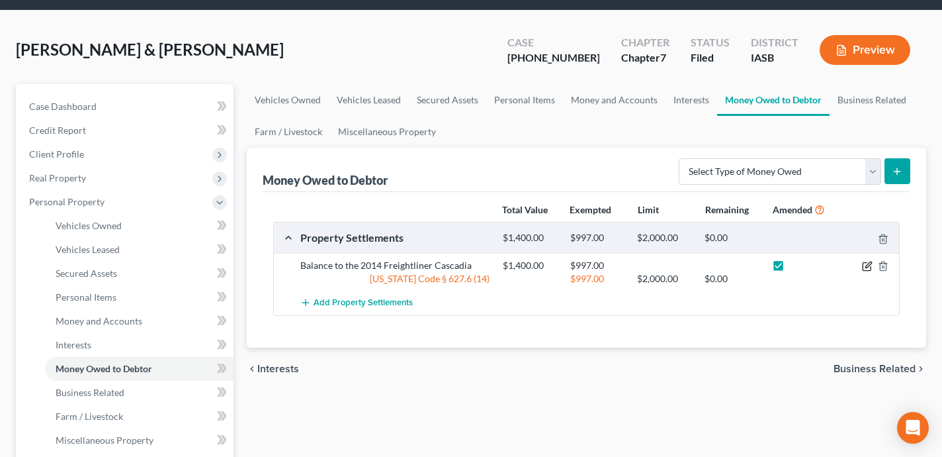
click at [868, 265] on icon "button" at bounding box center [867, 266] width 11 height 11
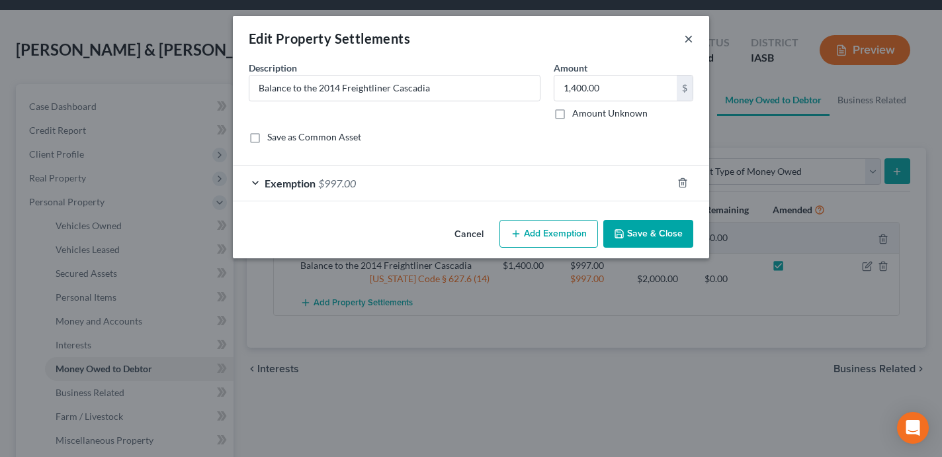
click at [688, 36] on button "×" at bounding box center [688, 38] width 9 height 16
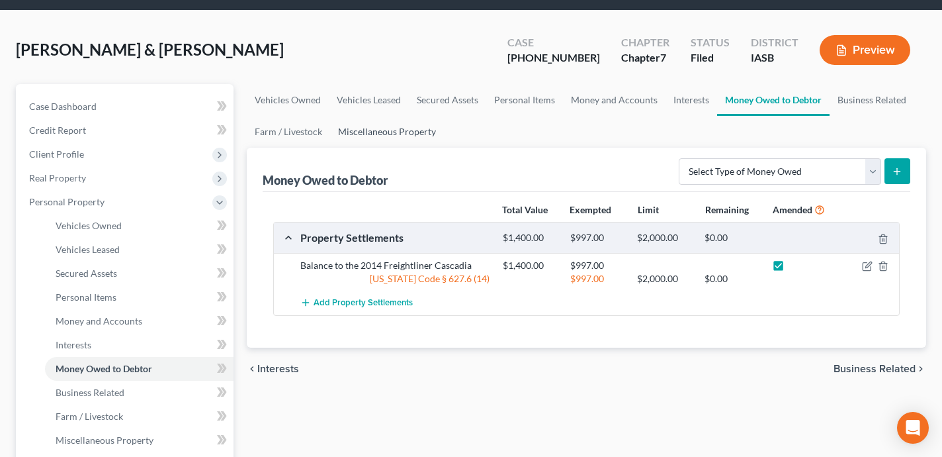
click at [416, 127] on link "Miscellaneous Property" at bounding box center [387, 132] width 114 height 32
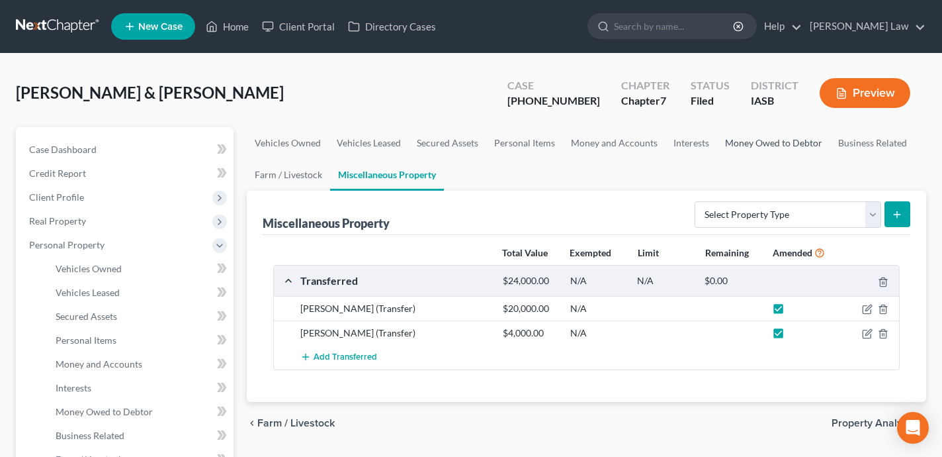
click at [785, 144] on link "Money Owed to Debtor" at bounding box center [773, 143] width 113 height 32
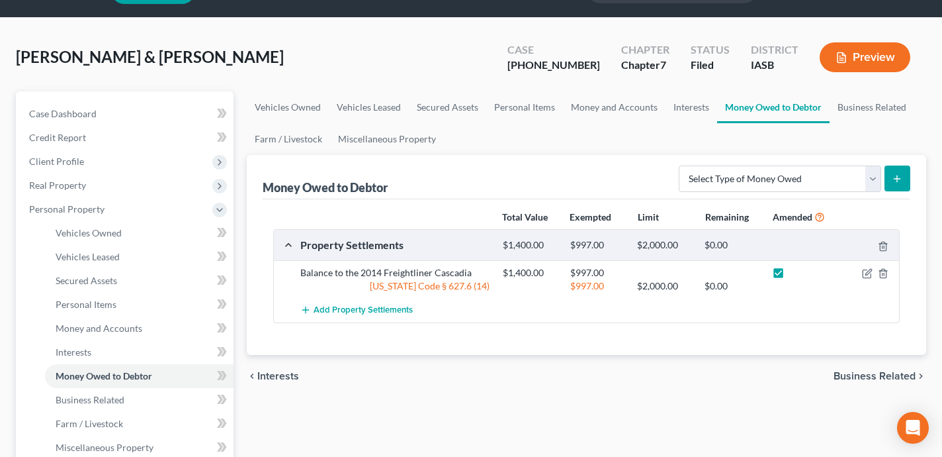
scroll to position [69, 0]
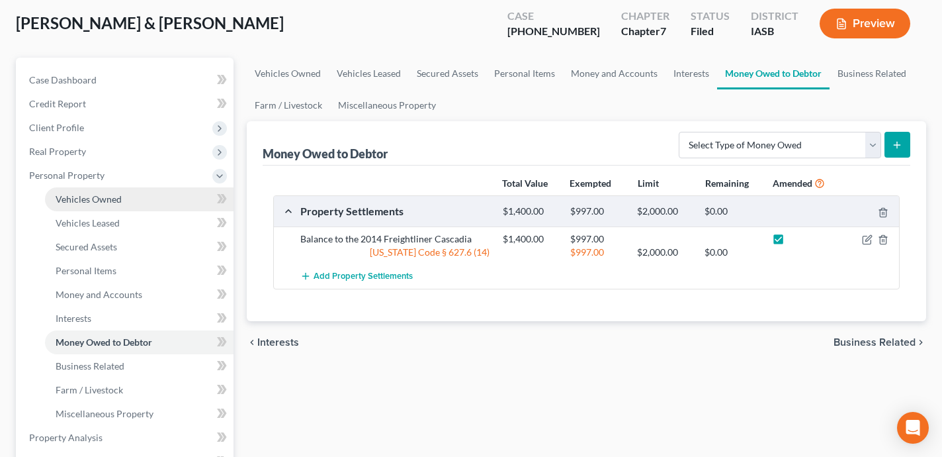
click at [158, 199] on link "Vehicles Owned" at bounding box center [139, 199] width 189 height 24
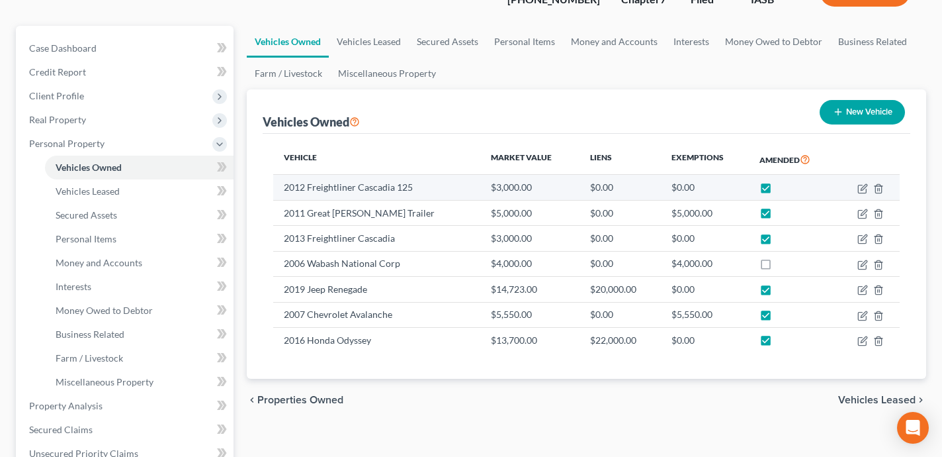
scroll to position [104, 0]
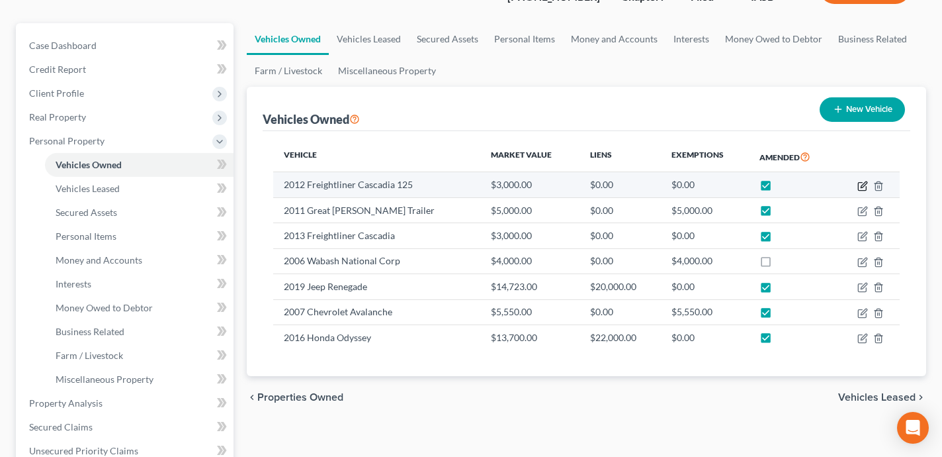
click at [864, 189] on icon "button" at bounding box center [863, 186] width 11 height 11
select select "0"
select select "14"
select select "4"
select select "3"
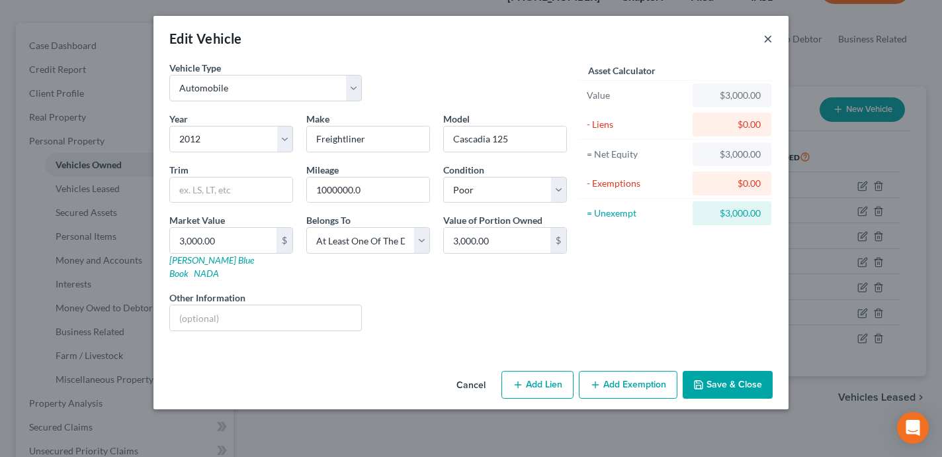
click at [764, 33] on button "×" at bounding box center [768, 38] width 9 height 16
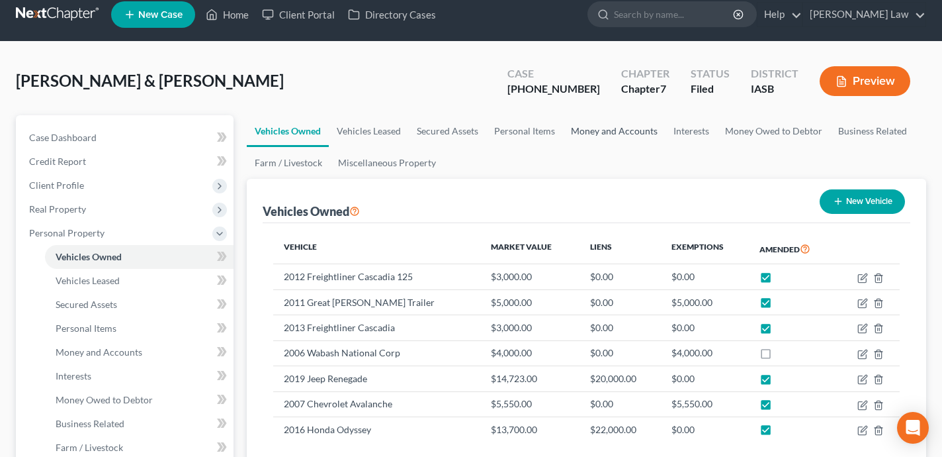
scroll to position [0, 0]
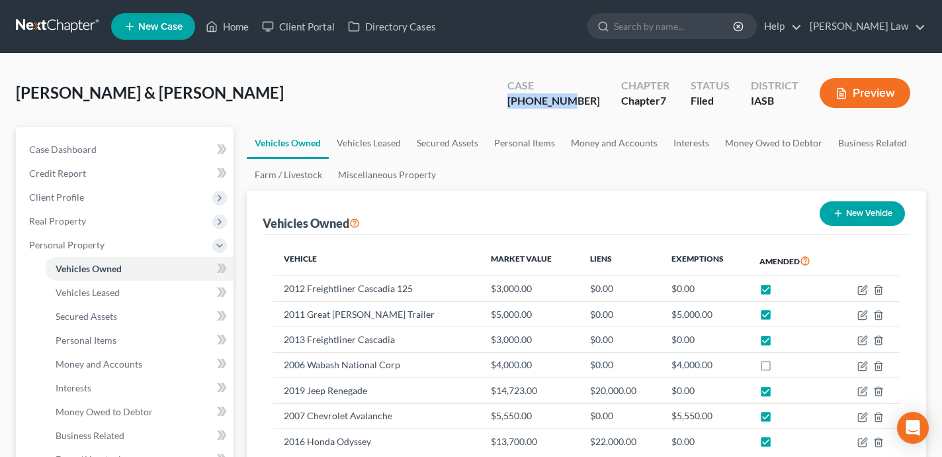
drag, startPoint x: 607, startPoint y: 103, endPoint x: 529, endPoint y: 103, distance: 77.4
click at [529, 103] on div "Case [PHONE_NUMBER] Chapter Chapter 7 Status Filed District [GEOGRAPHIC_DATA] P…" at bounding box center [709, 92] width 435 height 47
copy div "[PHONE_NUMBER]"
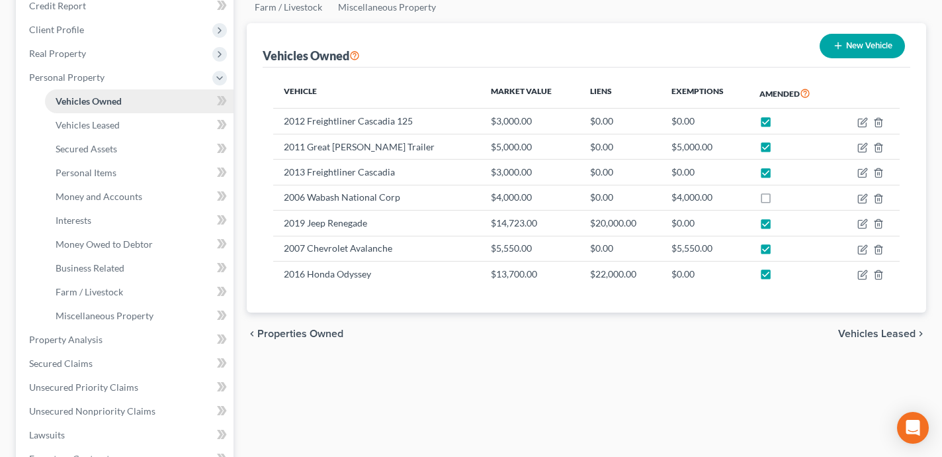
scroll to position [183, 0]
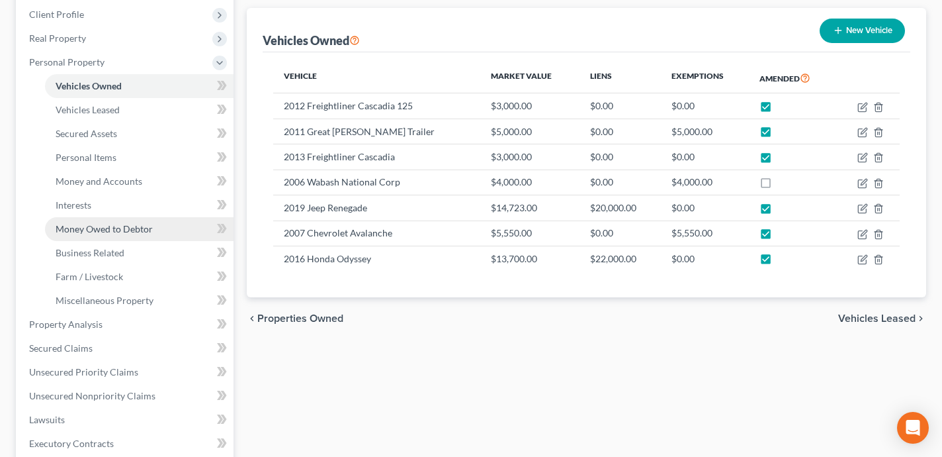
click at [119, 221] on link "Money Owed to Debtor" at bounding box center [139, 229] width 189 height 24
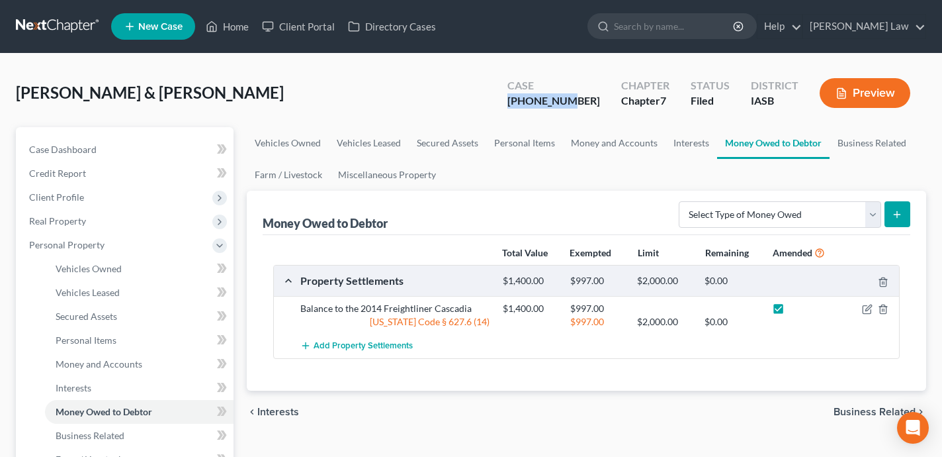
click at [892, 212] on icon "submit" at bounding box center [897, 214] width 11 height 11
click at [843, 210] on select "Select Type of Money Owed Accounts Receivable Alimony Child Support Claims Agai…" at bounding box center [780, 214] width 203 height 26
click at [870, 214] on select "Select Type of Money Owed Accounts Receivable Alimony Child Support Claims Agai…" at bounding box center [780, 214] width 203 height 26
select select "unpaid_loans"
click at [682, 201] on select "Select Type of Money Owed Accounts Receivable Alimony Child Support Claims Agai…" at bounding box center [780, 214] width 203 height 26
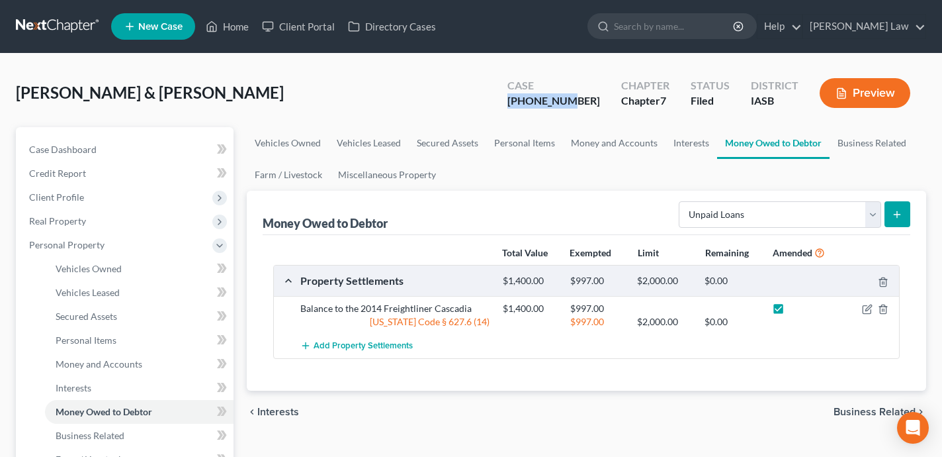
click at [893, 216] on icon "submit" at bounding box center [897, 214] width 11 height 11
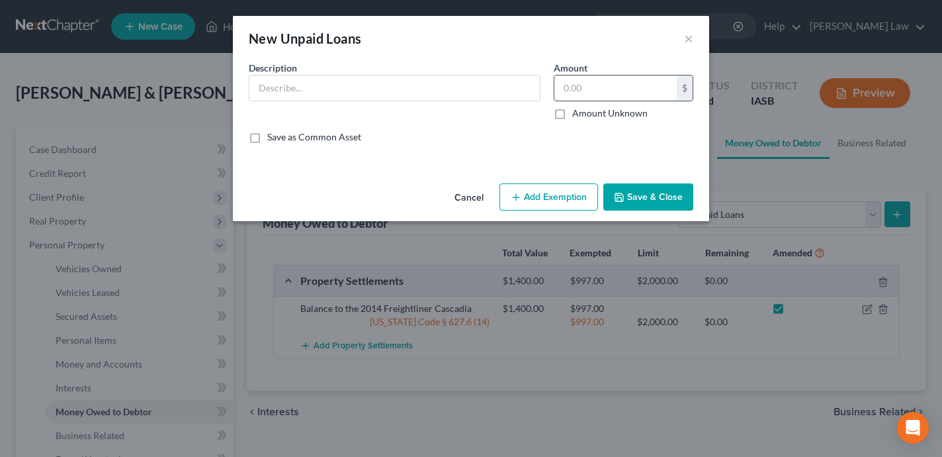
click at [576, 93] on input "text" at bounding box center [616, 87] width 122 height 25
paste input "$7,830.47"
type input "7,830.47"
click at [363, 90] on input "text" at bounding box center [394, 87] width 291 height 25
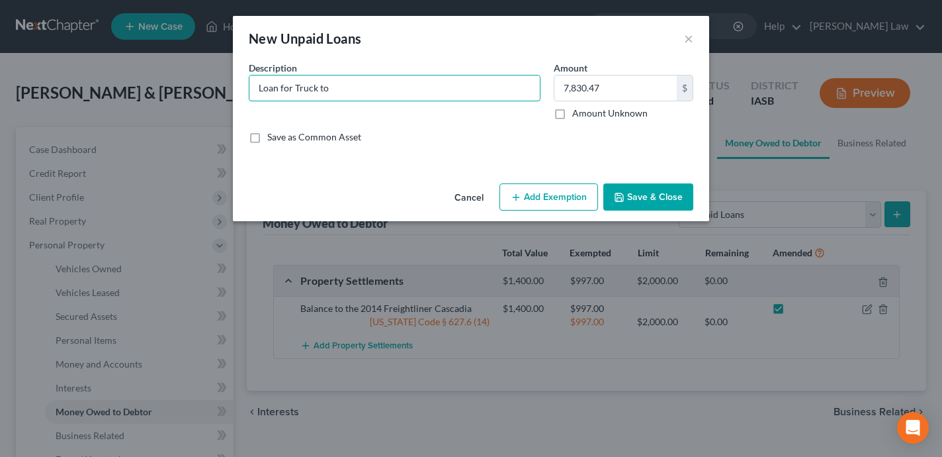
paste input "[PERSON_NAME]"
type input "Loan for Truck to [PERSON_NAME]"
click at [653, 196] on button "Save & Close" at bounding box center [649, 197] width 90 height 28
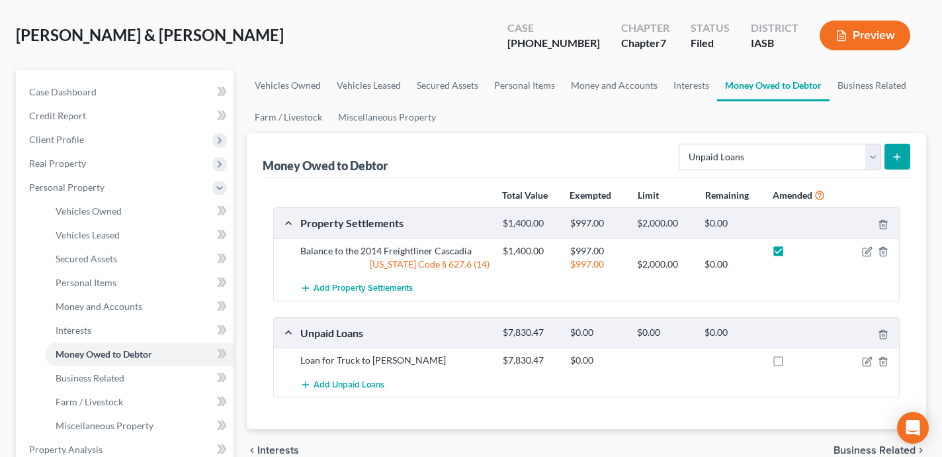
scroll to position [76, 0]
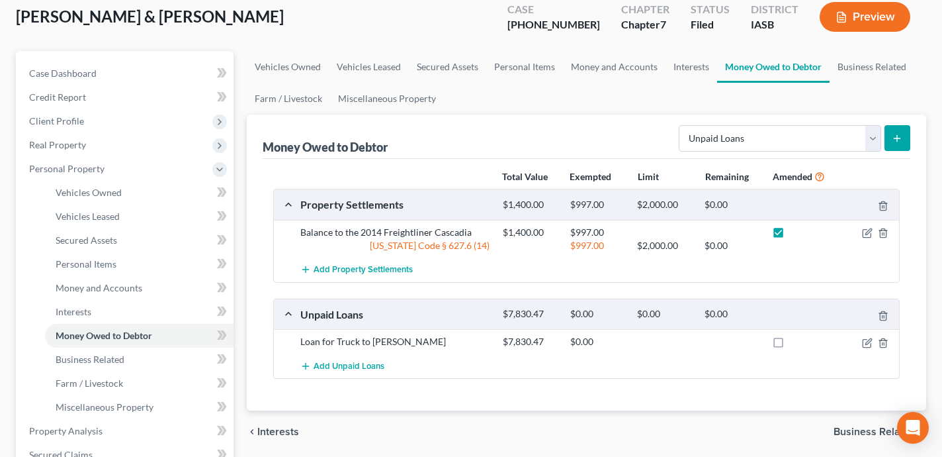
click at [791, 345] on label at bounding box center [791, 345] width 0 height 0
click at [796, 339] on input "checkbox" at bounding box center [800, 339] width 9 height 9
checkbox input "true"
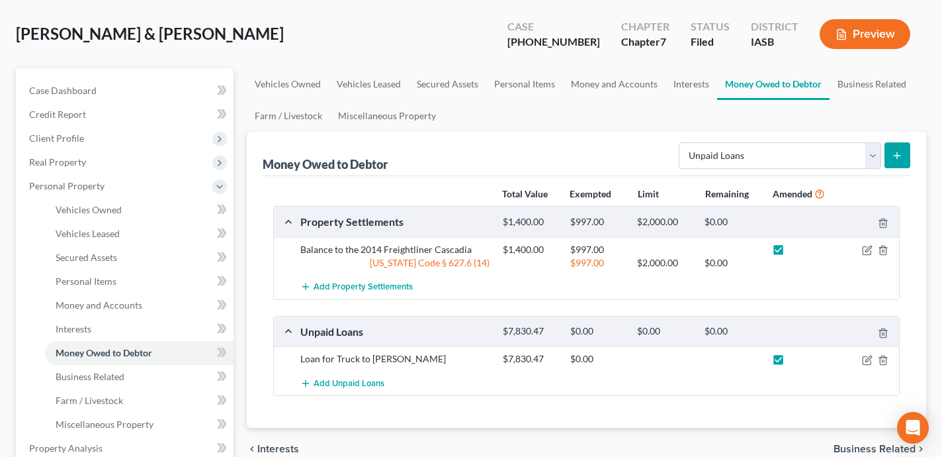
scroll to position [58, 0]
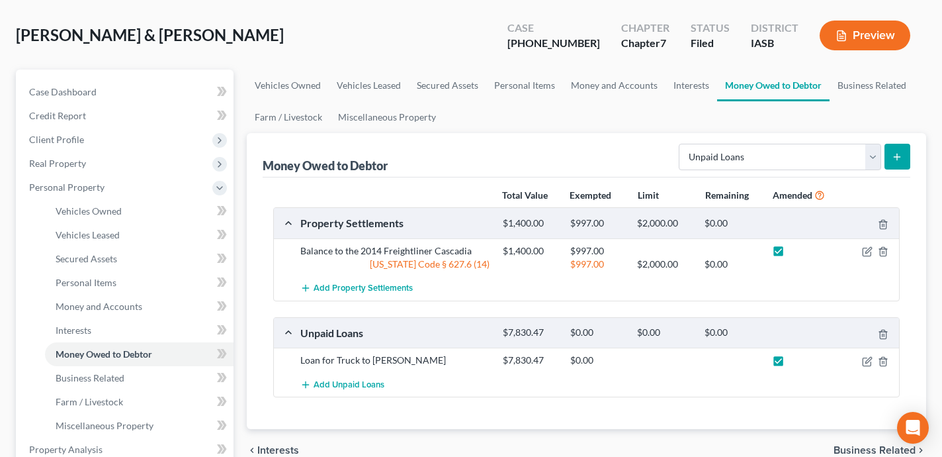
click at [857, 34] on button "Preview" at bounding box center [865, 36] width 91 height 30
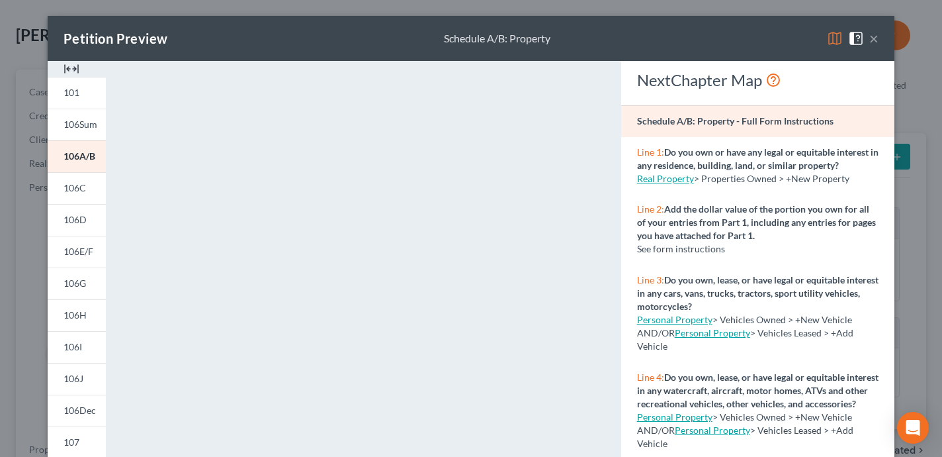
click at [831, 36] on img at bounding box center [835, 38] width 16 height 16
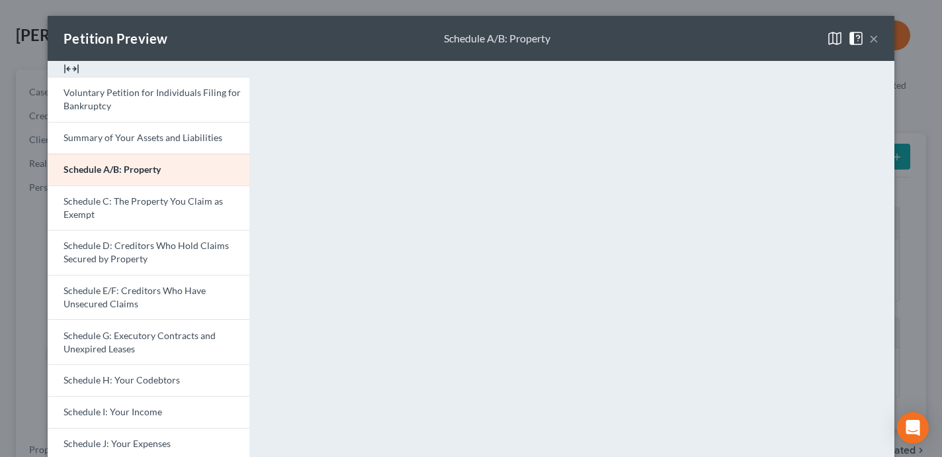
click at [872, 36] on button "×" at bounding box center [874, 38] width 9 height 16
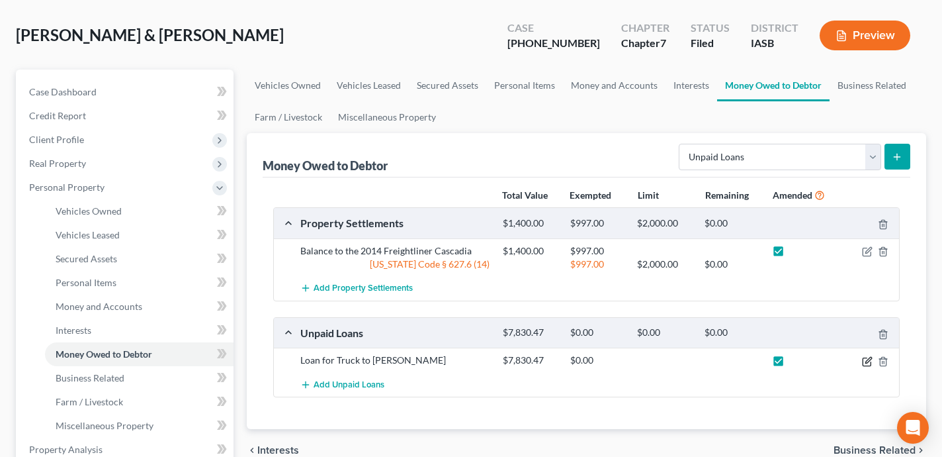
click at [867, 360] on icon "button" at bounding box center [869, 360] width 6 height 6
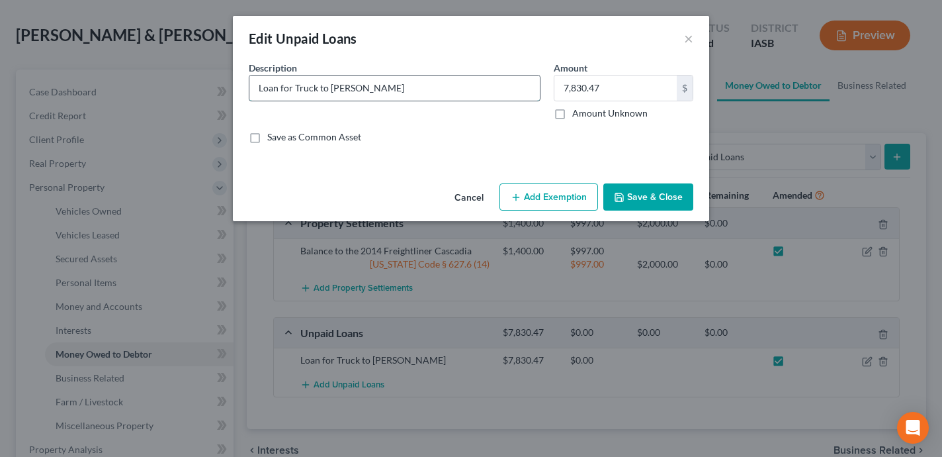
click at [443, 88] on input "Loan for Truck to [PERSON_NAME]" at bounding box center [394, 87] width 291 height 25
paste input "[PHONE_NUMBER]"
click at [401, 87] on input "Loan for Truck to [PERSON_NAME] Geneyan267-361-7522" at bounding box center [394, 87] width 291 height 25
click at [516, 89] on input "Loan for Truck to [PERSON_NAME] (Cellphone # [PHONE_NUMBER]" at bounding box center [394, 87] width 291 height 25
type input "Loan for Truck to [PERSON_NAME] (Cellphone # [PHONE_NUMBER])"
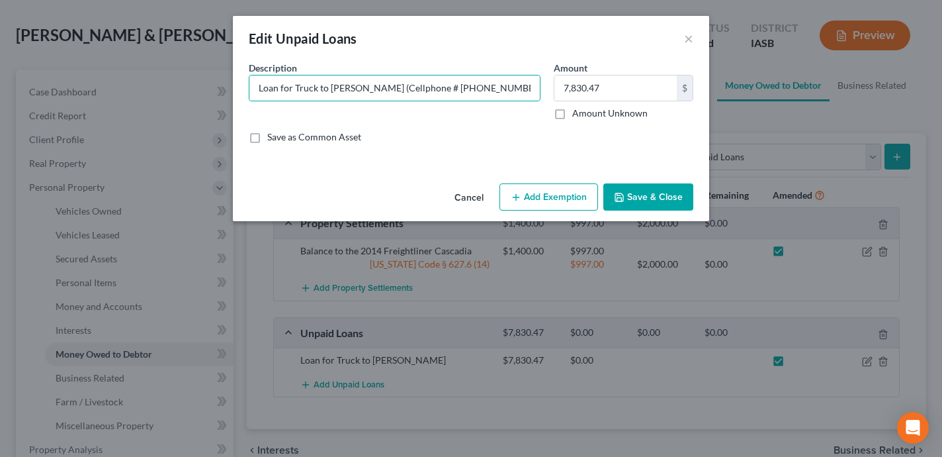
click at [662, 201] on button "Save & Close" at bounding box center [649, 197] width 90 height 28
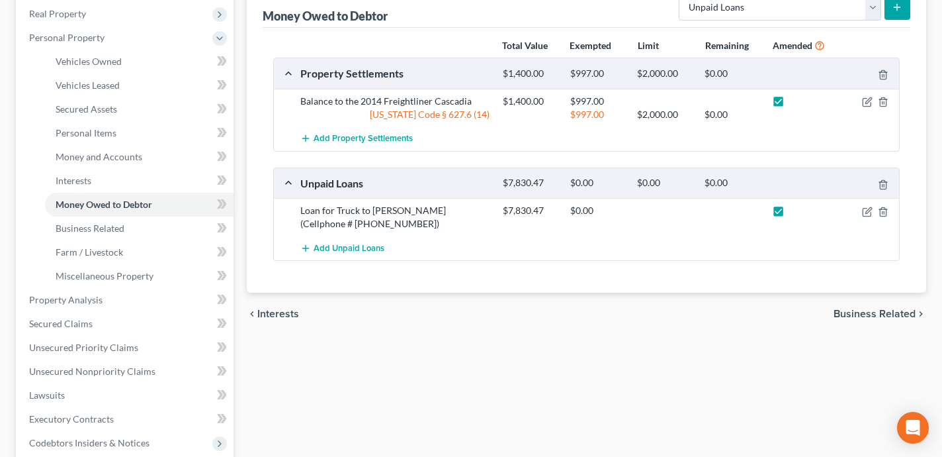
scroll to position [484, 0]
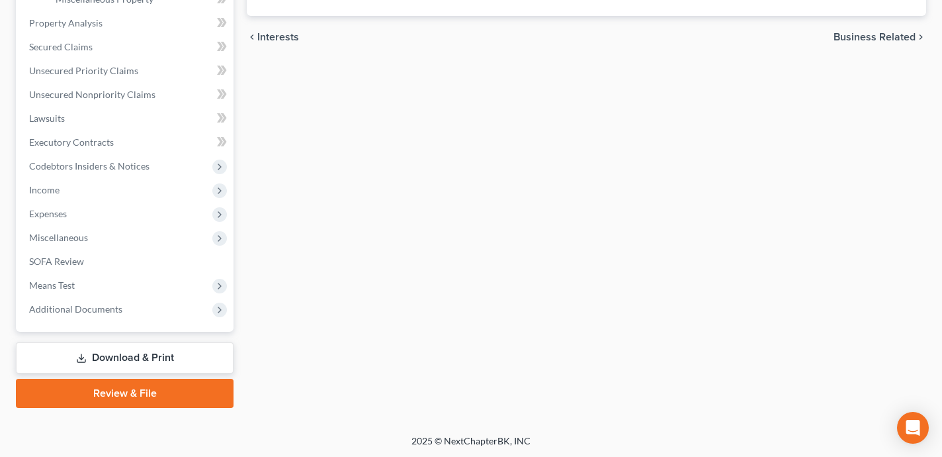
click at [179, 353] on link "Download & Print" at bounding box center [125, 357] width 218 height 31
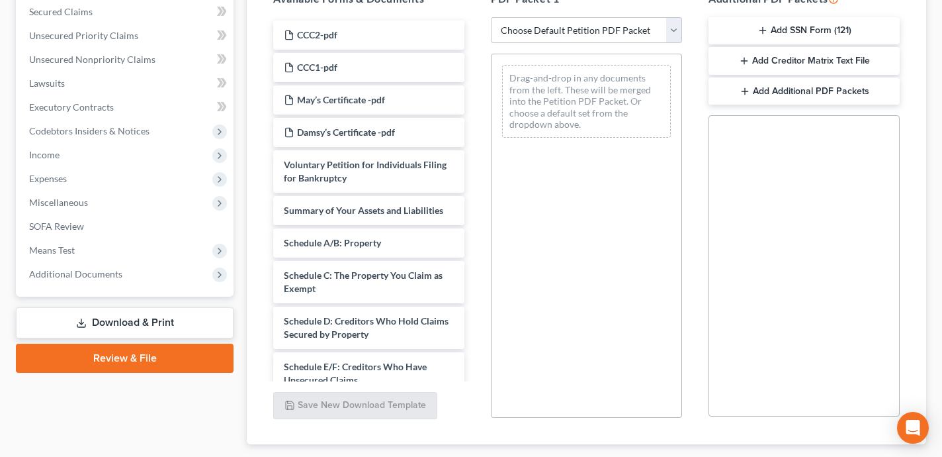
scroll to position [285, 0]
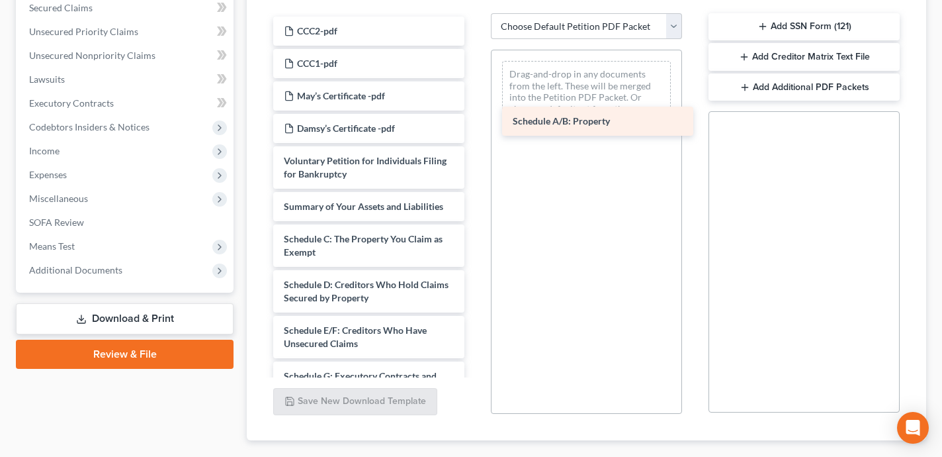
drag, startPoint x: 386, startPoint y: 237, endPoint x: 615, endPoint y: 120, distance: 257.2
click at [475, 120] on div "Schedule A/B: Property CCC2-pdf CCC1-pdf May’s Certificate -pdf Damsy’s Certifi…" at bounding box center [369, 428] width 212 height 823
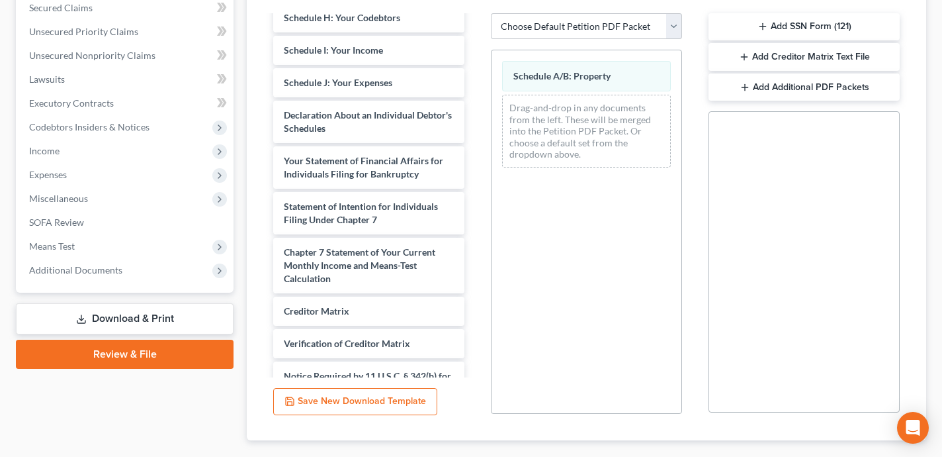
scroll to position [380, 0]
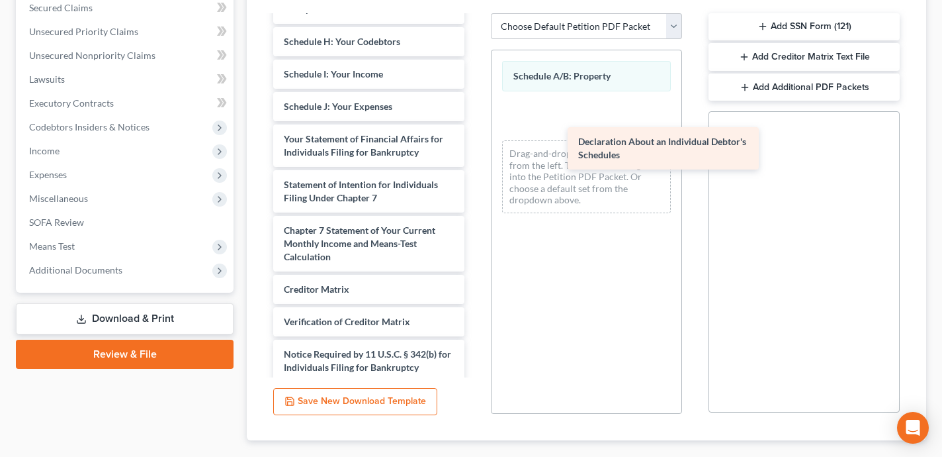
drag, startPoint x: 328, startPoint y: 146, endPoint x: 623, endPoint y: 150, distance: 294.5
click at [475, 150] on div "Declaration About an Individual Debtor's Schedules CCC2-pdf CCC1-pdf May’s Cert…" at bounding box center [369, 26] width 212 height 778
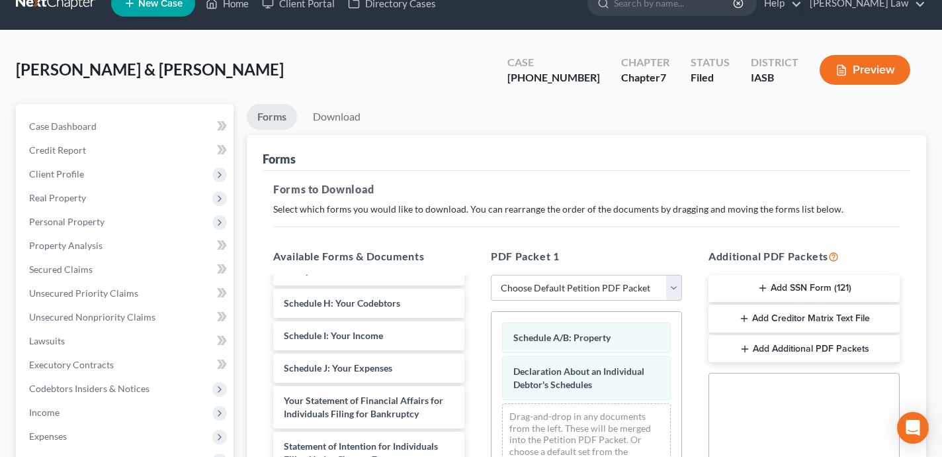
scroll to position [0, 0]
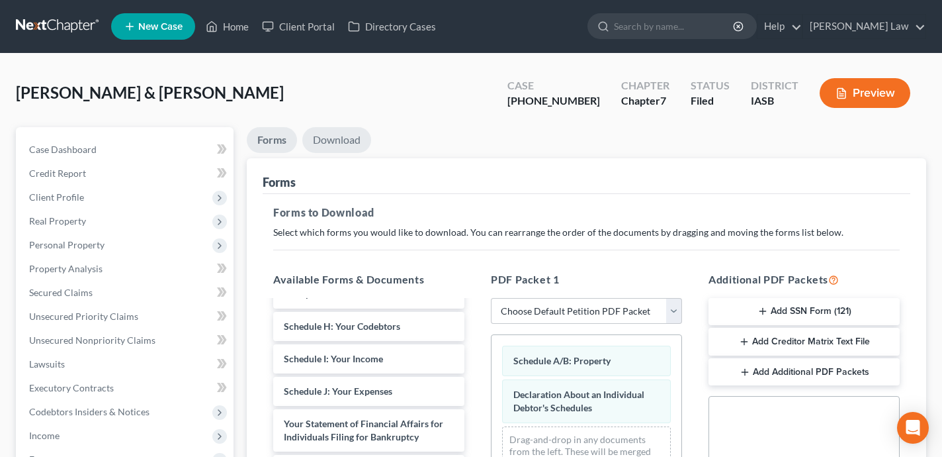
click at [330, 140] on link "Download" at bounding box center [336, 140] width 69 height 26
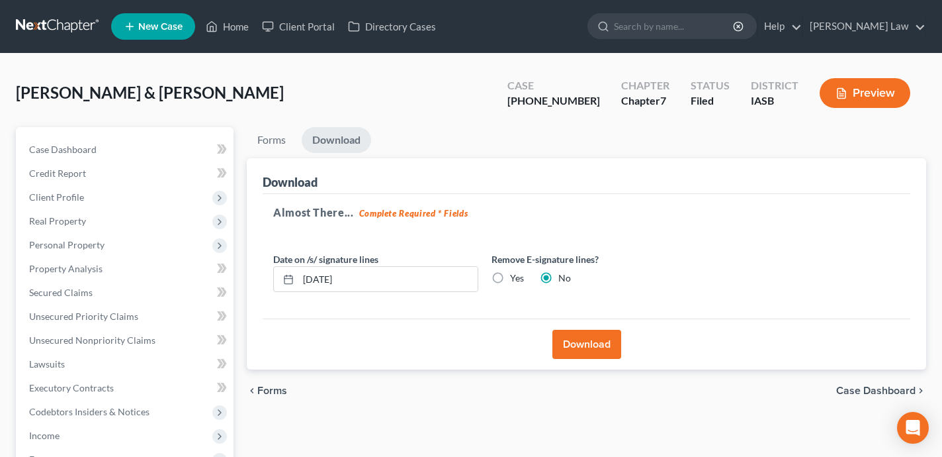
click at [608, 342] on button "Download" at bounding box center [587, 344] width 69 height 29
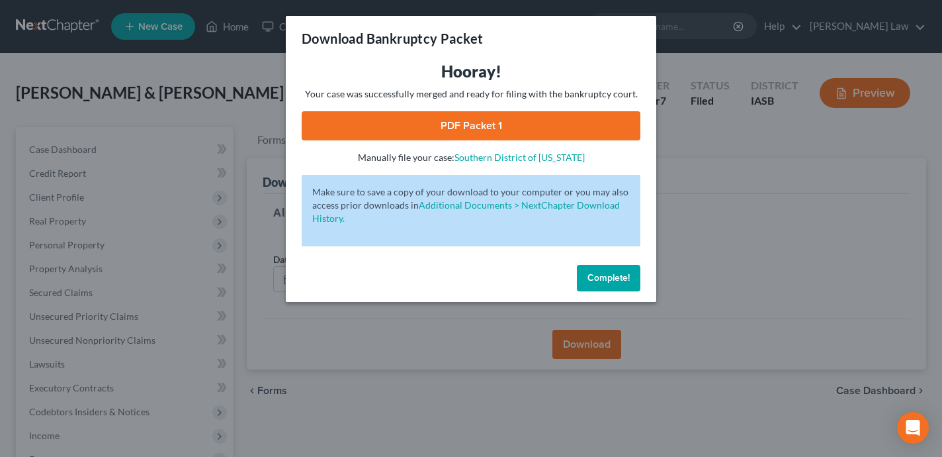
click at [502, 124] on link "PDF Packet 1" at bounding box center [471, 125] width 339 height 29
click at [611, 284] on button "Complete!" at bounding box center [609, 278] width 64 height 26
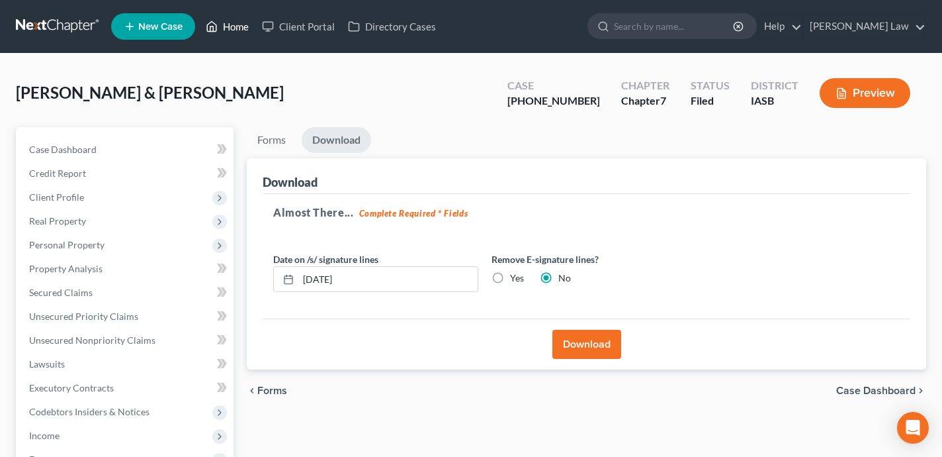
click at [234, 30] on link "Home" at bounding box center [227, 27] width 56 height 24
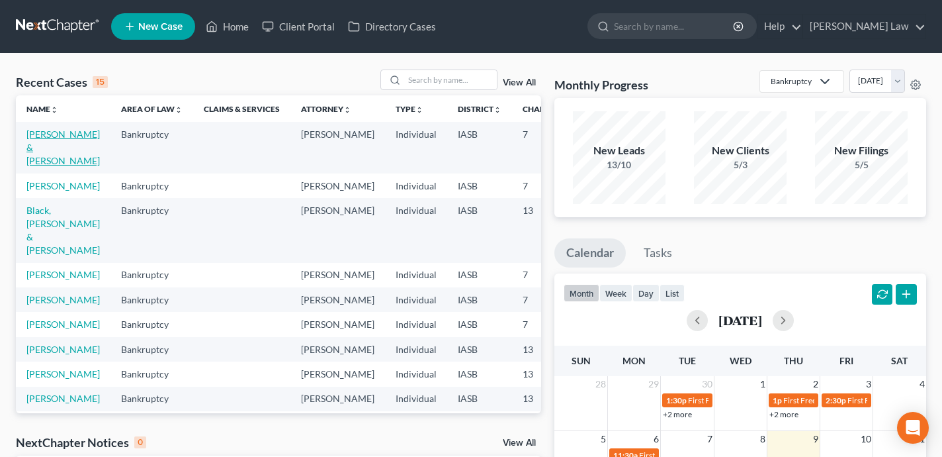
click at [40, 152] on link "[PERSON_NAME] & [PERSON_NAME]" at bounding box center [62, 147] width 73 height 38
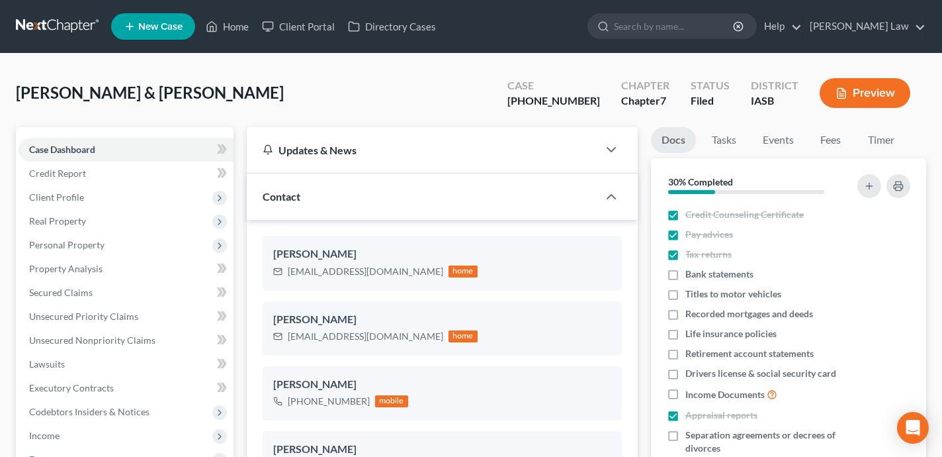
scroll to position [6079, 0]
drag, startPoint x: 610, startPoint y: 101, endPoint x: 514, endPoint y: 103, distance: 96.0
click at [514, 103] on div "[PERSON_NAME] & [PERSON_NAME] Upgraded Case [PHONE_NUMBER] Chapter Chapter 7 St…" at bounding box center [471, 98] width 911 height 58
copy div "[PHONE_NUMBER]"
click at [870, 95] on button "Preview" at bounding box center [865, 93] width 91 height 30
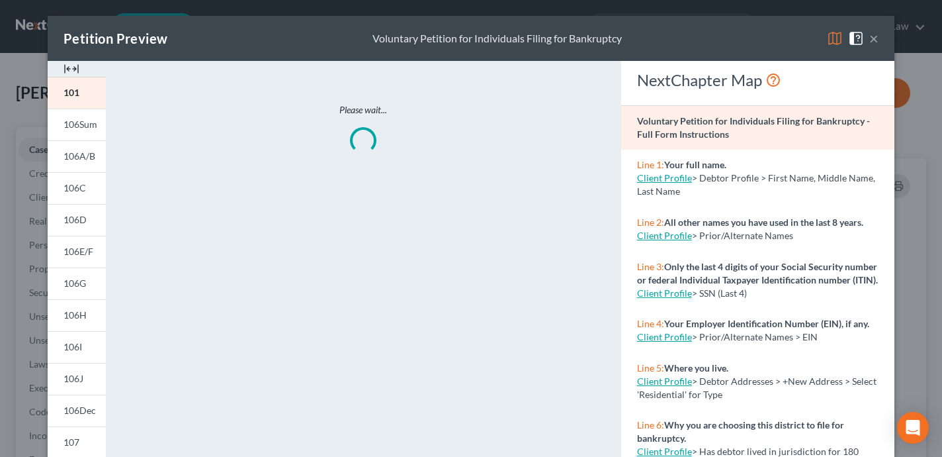
click at [837, 38] on img at bounding box center [835, 38] width 16 height 16
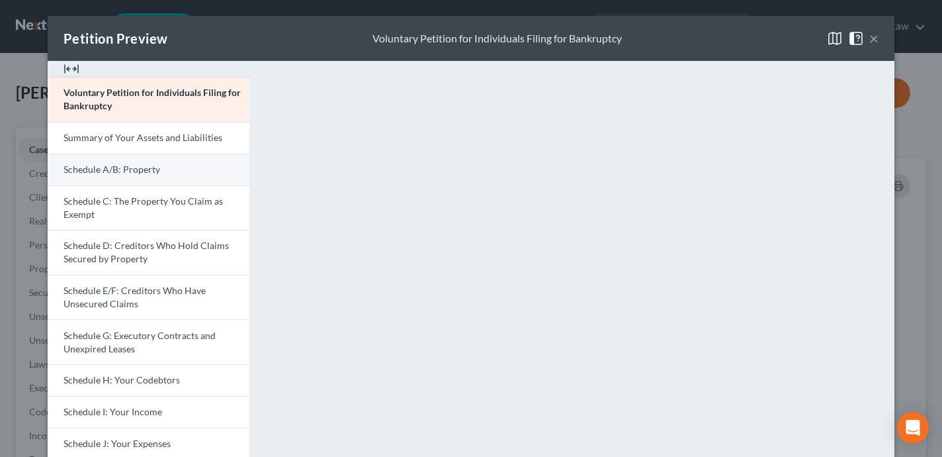
click at [187, 173] on link "Schedule A/B: Property" at bounding box center [149, 170] width 202 height 32
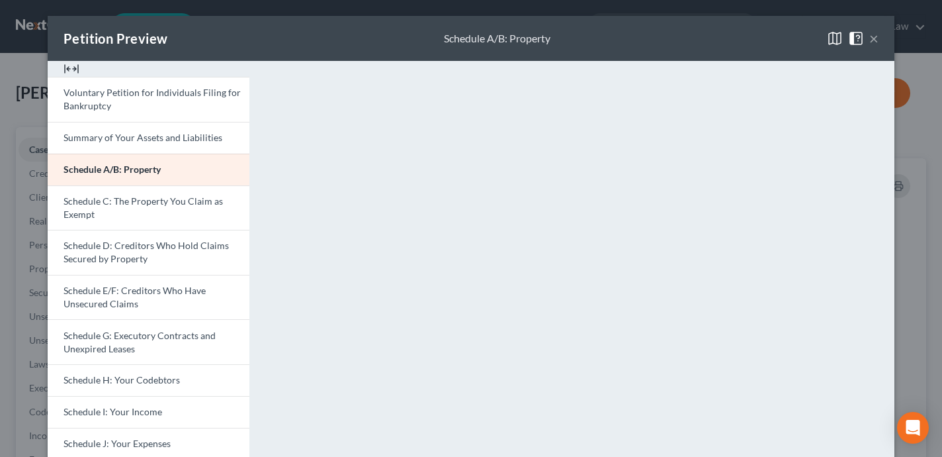
click at [878, 36] on button "×" at bounding box center [874, 38] width 9 height 16
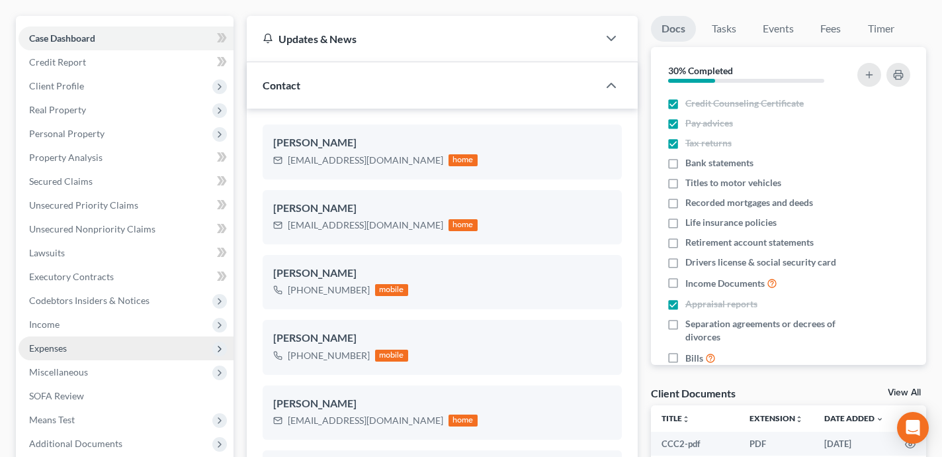
scroll to position [105, 0]
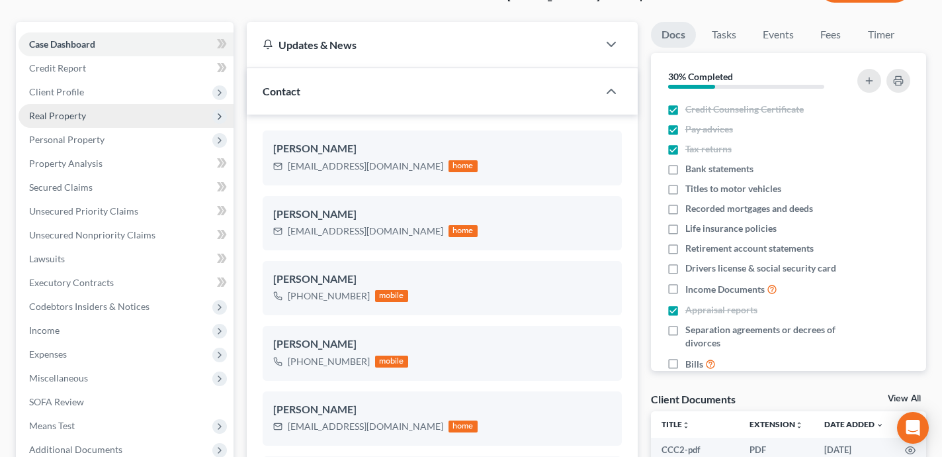
click at [108, 117] on span "Real Property" at bounding box center [126, 116] width 215 height 24
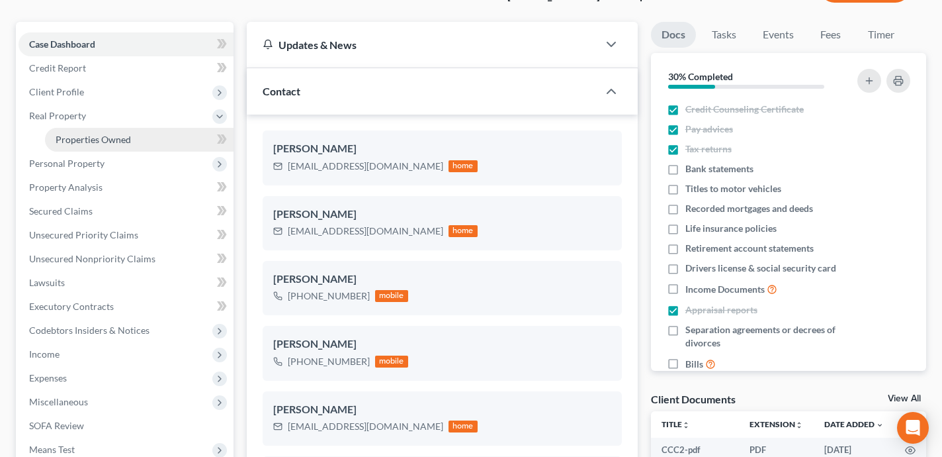
click at [116, 134] on span "Properties Owned" at bounding box center [93, 139] width 75 height 11
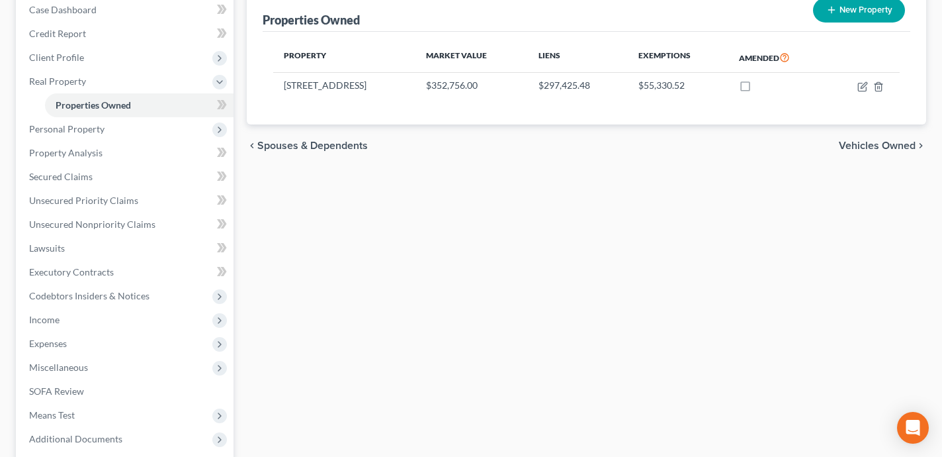
scroll to position [193, 0]
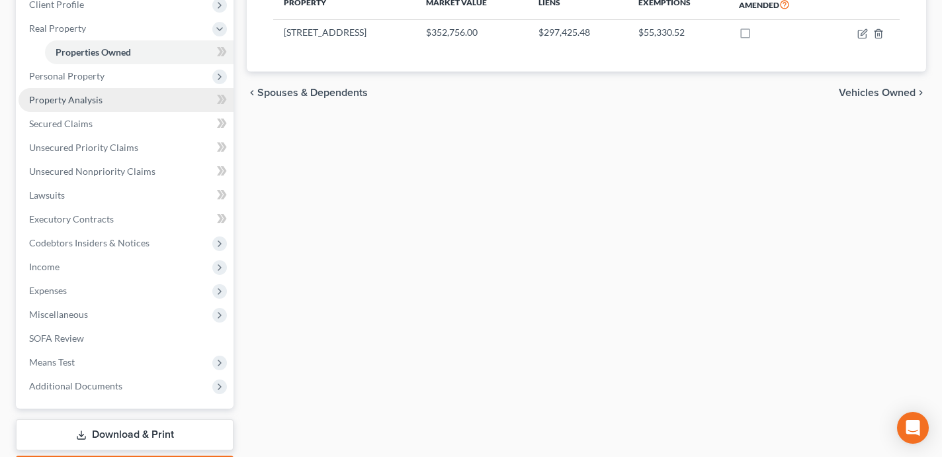
click at [146, 97] on link "Property Analysis" at bounding box center [126, 100] width 215 height 24
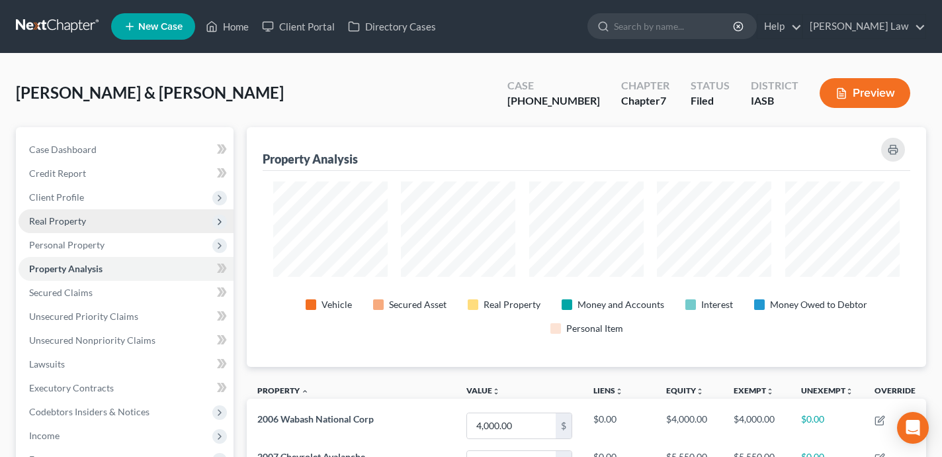
click at [126, 216] on span "Real Property" at bounding box center [126, 221] width 215 height 24
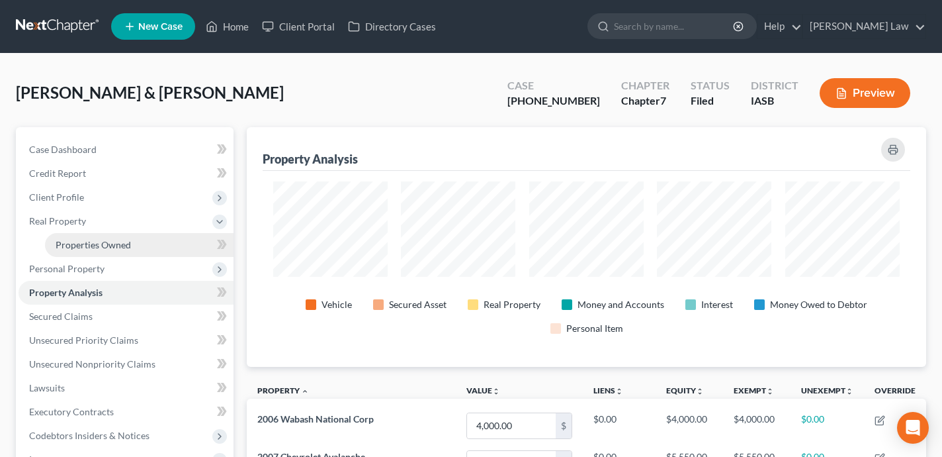
click at [175, 238] on link "Properties Owned" at bounding box center [139, 245] width 189 height 24
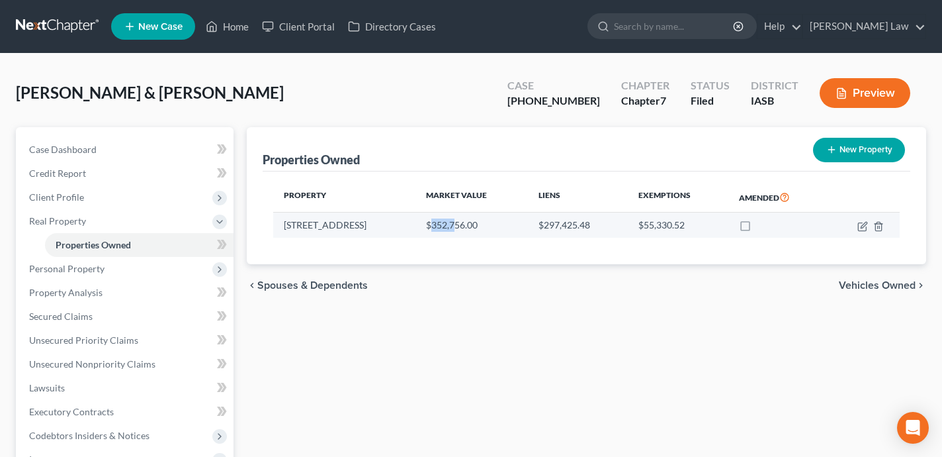
drag, startPoint x: 469, startPoint y: 219, endPoint x: 449, endPoint y: 218, distance: 19.9
click at [449, 218] on td "$352,756.00" at bounding box center [472, 224] width 113 height 25
click at [515, 225] on td "$352,756.00" at bounding box center [472, 224] width 113 height 25
drag, startPoint x: 500, startPoint y: 222, endPoint x: 446, endPoint y: 223, distance: 54.3
click at [446, 223] on td "$352,756.00" at bounding box center [472, 224] width 113 height 25
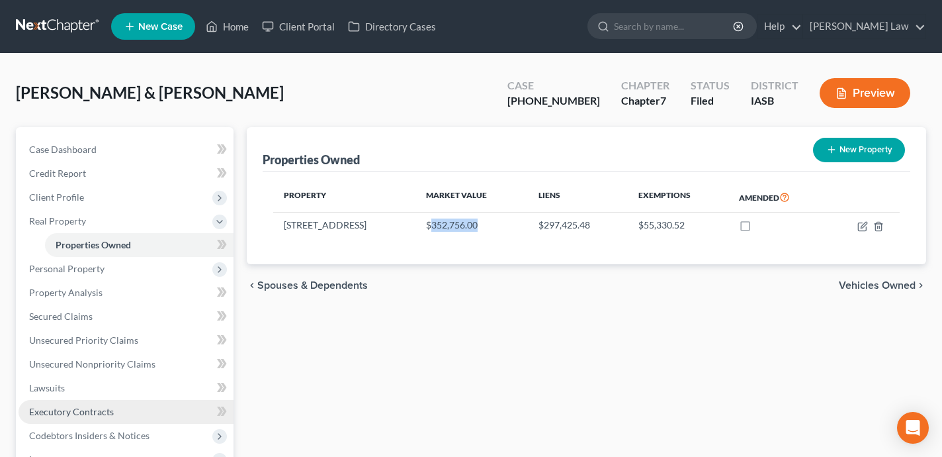
copy td "352,756.00"
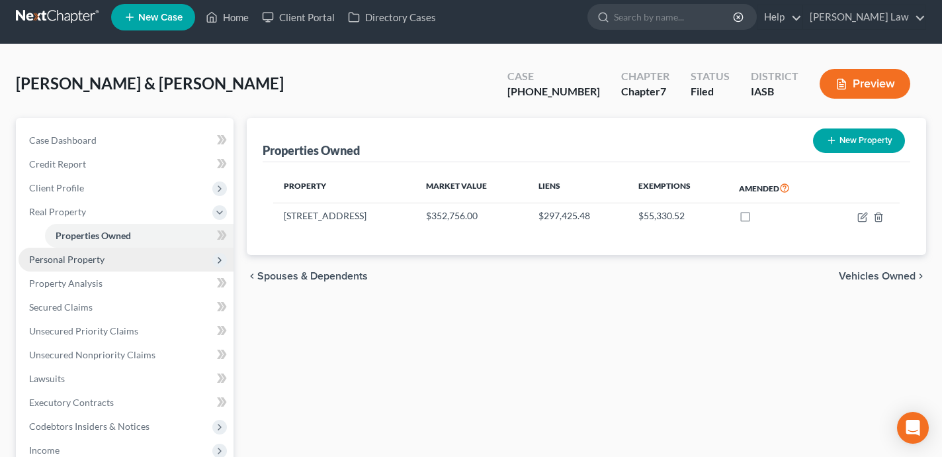
click at [181, 255] on span "Personal Property" at bounding box center [126, 260] width 215 height 24
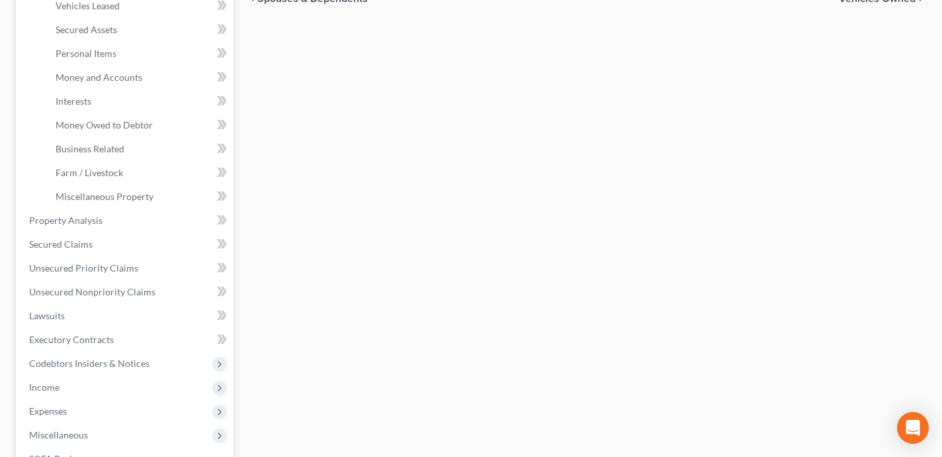
scroll to position [306, 0]
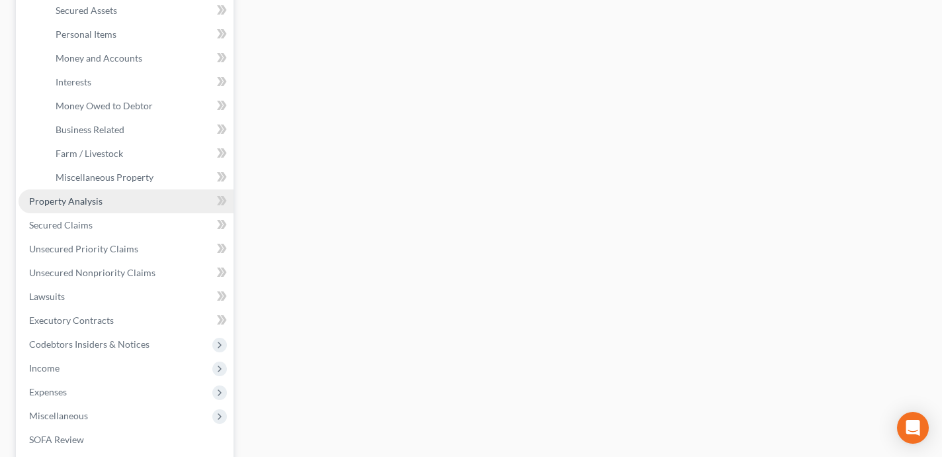
click at [171, 204] on link "Property Analysis" at bounding box center [126, 201] width 215 height 24
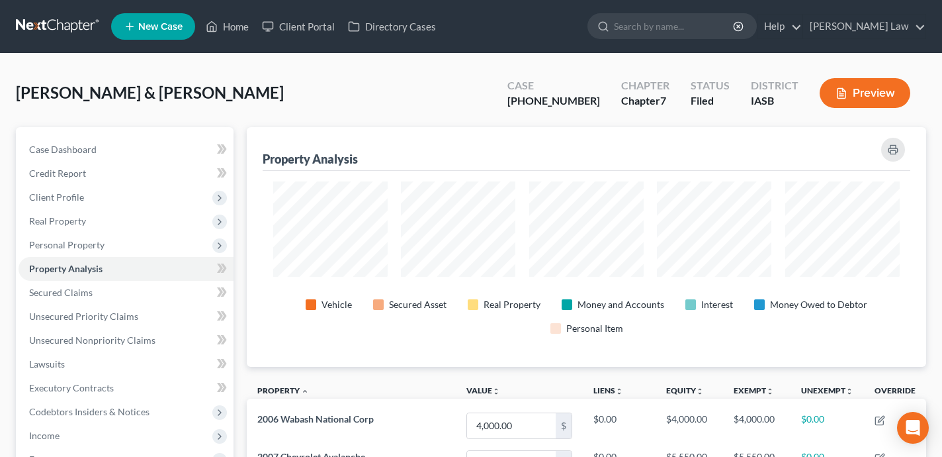
click at [878, 89] on button "Preview" at bounding box center [865, 93] width 91 height 30
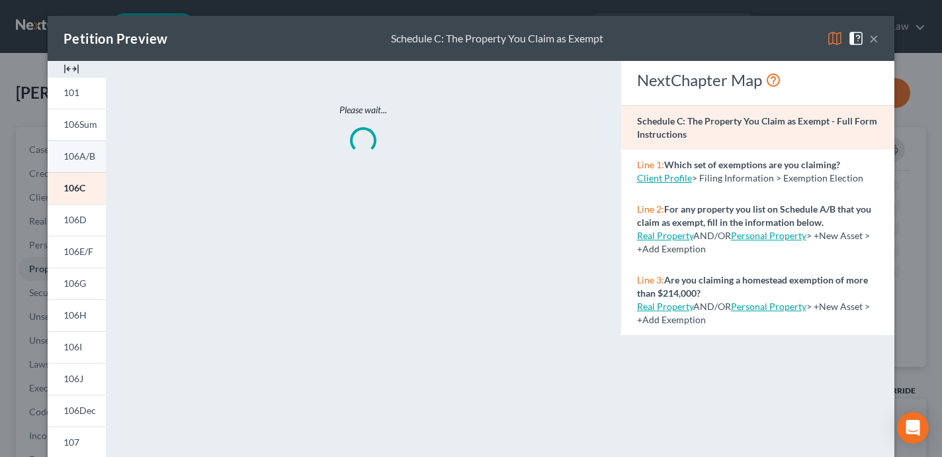
click at [73, 156] on span "106A/B" at bounding box center [80, 155] width 32 height 11
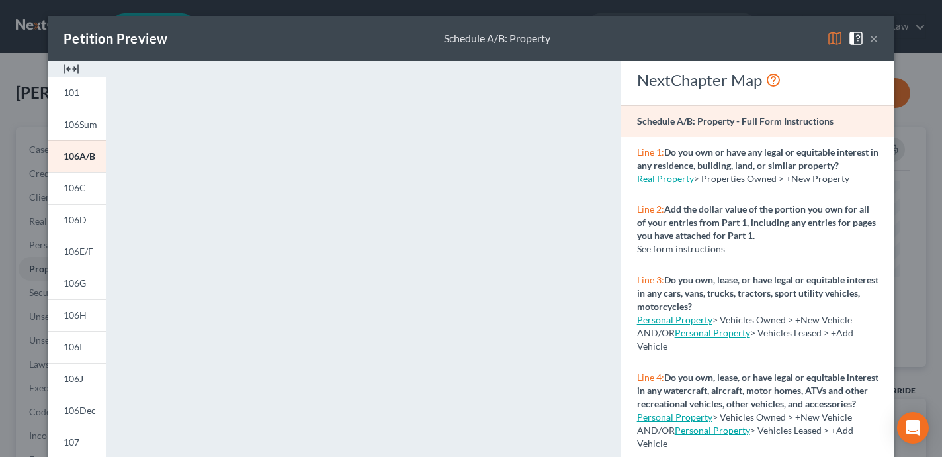
click at [838, 31] on img at bounding box center [835, 38] width 16 height 16
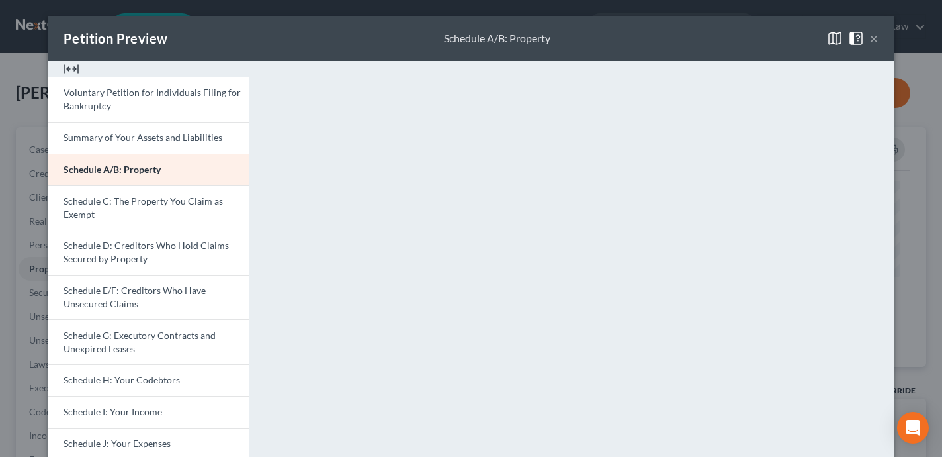
scroll to position [15, 0]
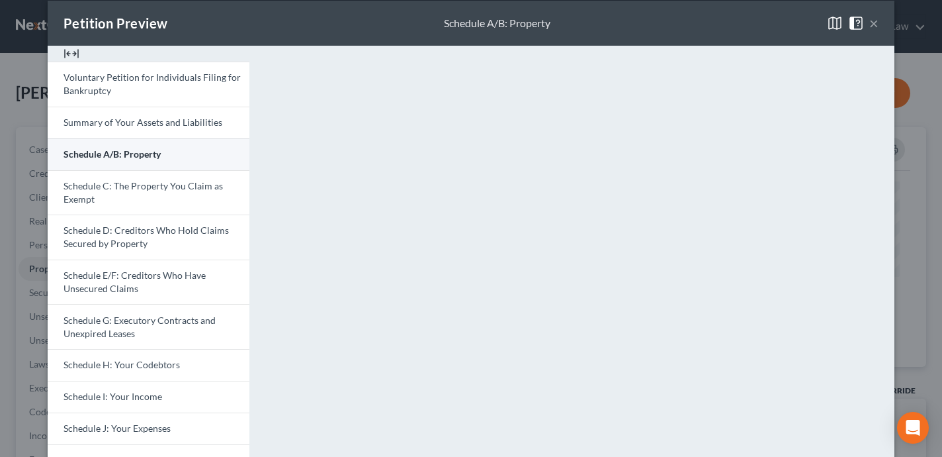
click at [147, 157] on span "Schedule A/B: Property" at bounding box center [112, 153] width 97 height 11
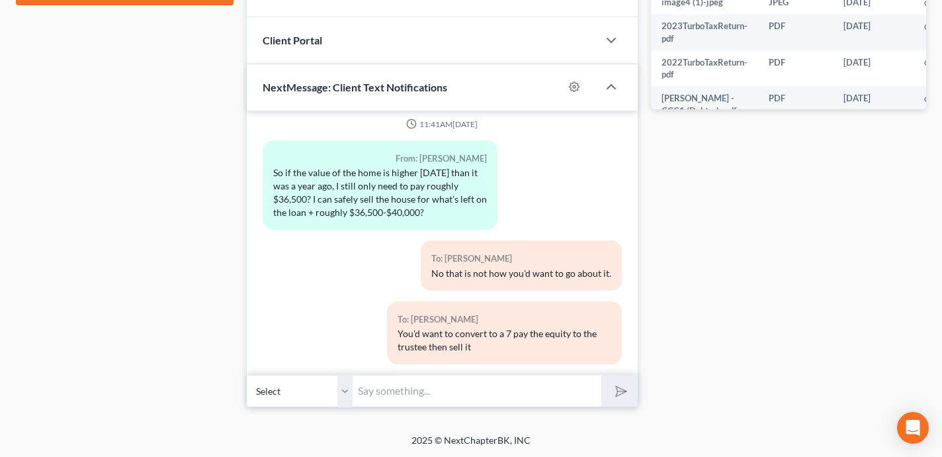
scroll to position [14449, 0]
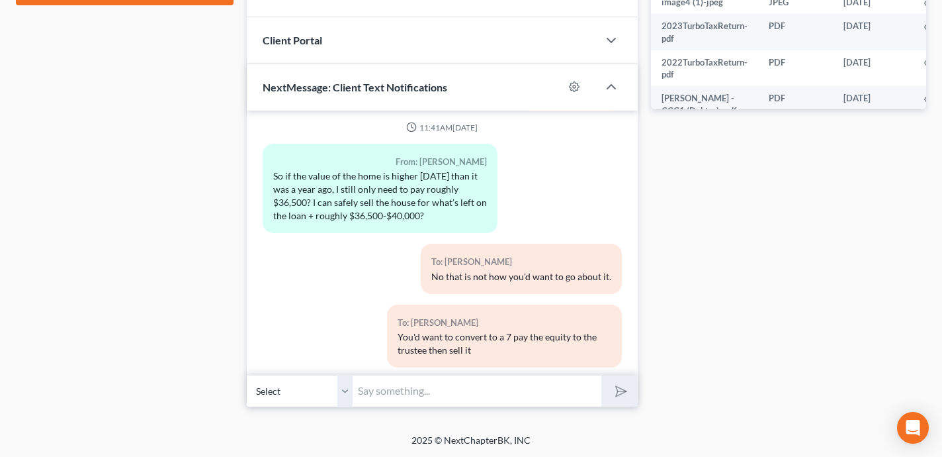
click at [452, 386] on input "text" at bounding box center [477, 391] width 249 height 32
type input "$"
type input "Are you referring to total attorney's fees?"
click at [602, 375] on button "submit" at bounding box center [620, 390] width 36 height 31
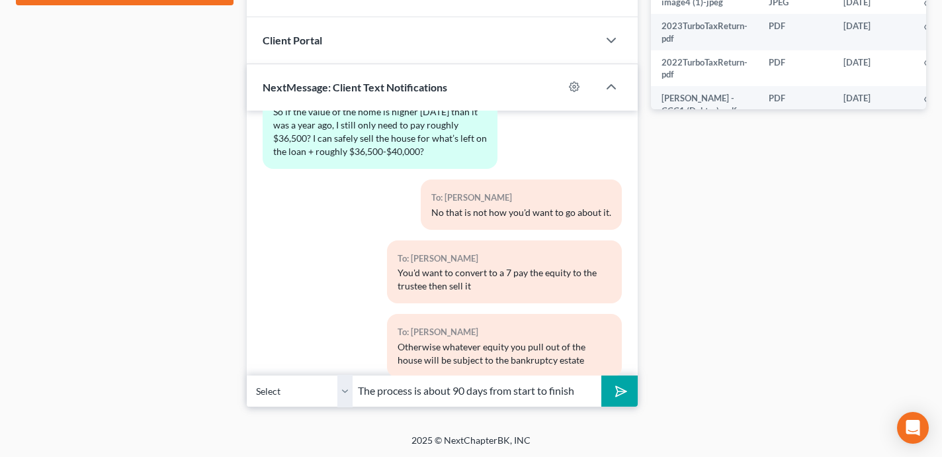
type input "The process is about 90 days from start to finish"
click at [602, 375] on button "submit" at bounding box center [620, 390] width 36 height 31
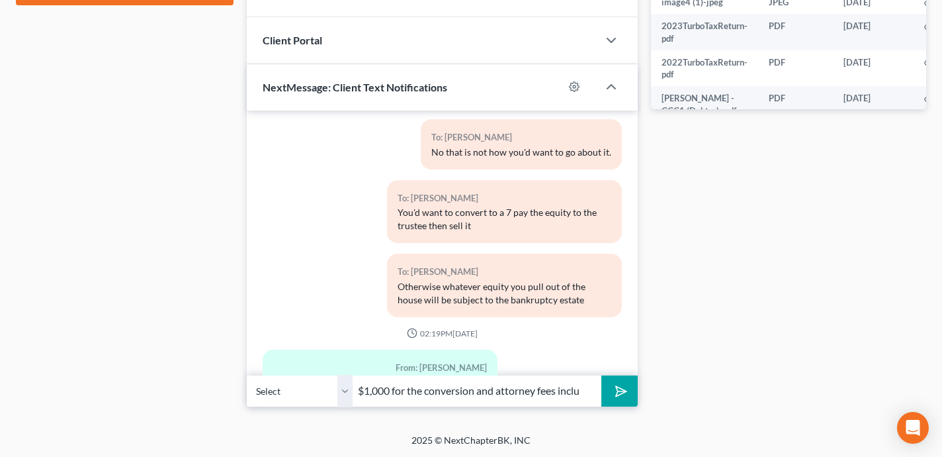
scroll to position [0, 0]
type input "$1,000 for the conversion and attorney fees"
click at [627, 388] on button "submit" at bounding box center [620, 390] width 36 height 31
